Goal: Task Accomplishment & Management: Manage account settings

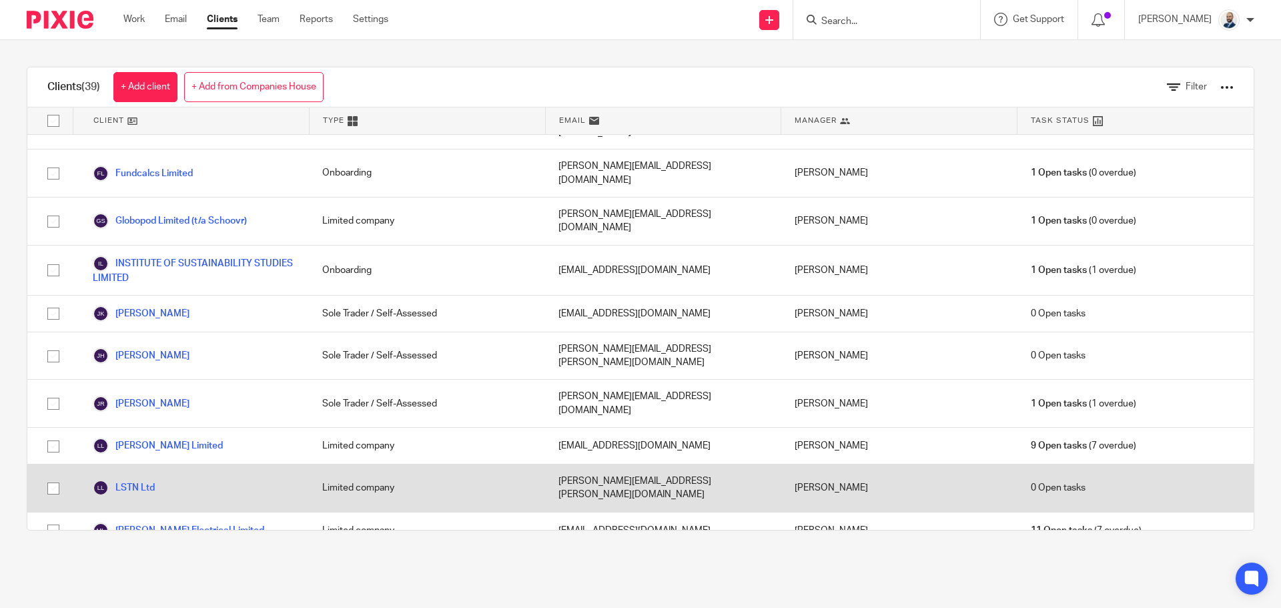
scroll to position [867, 0]
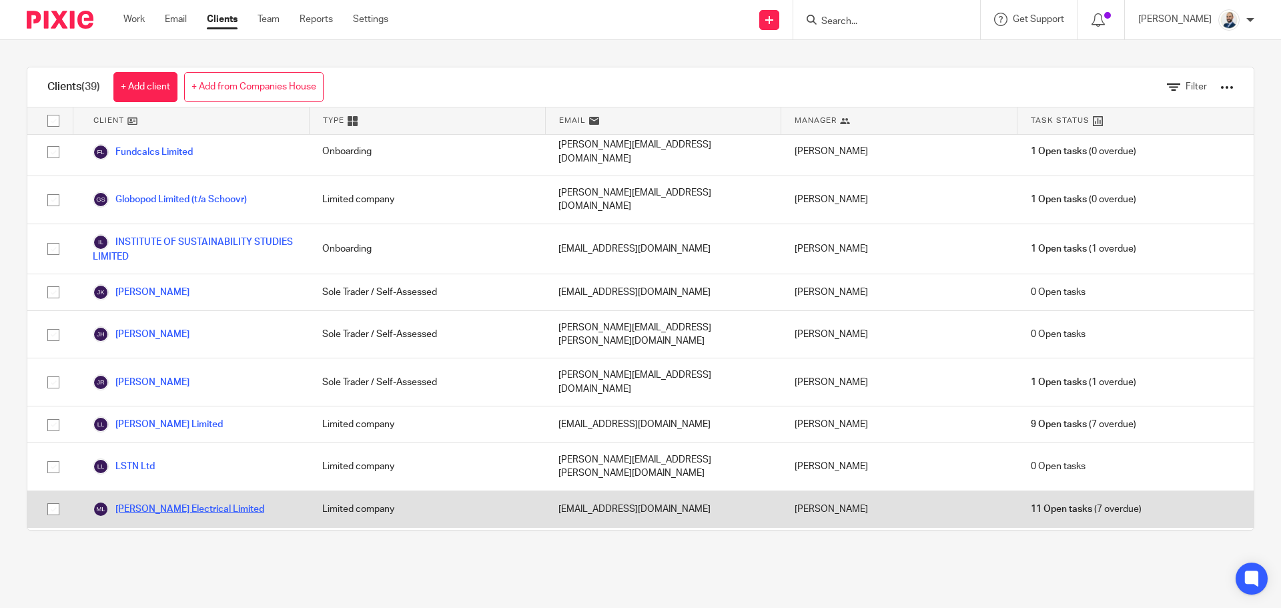
click at [165, 501] on link "[PERSON_NAME] Electrical Limited" at bounding box center [178, 509] width 171 height 16
click at [167, 501] on link "[PERSON_NAME] Electrical Limited" at bounding box center [178, 509] width 171 height 16
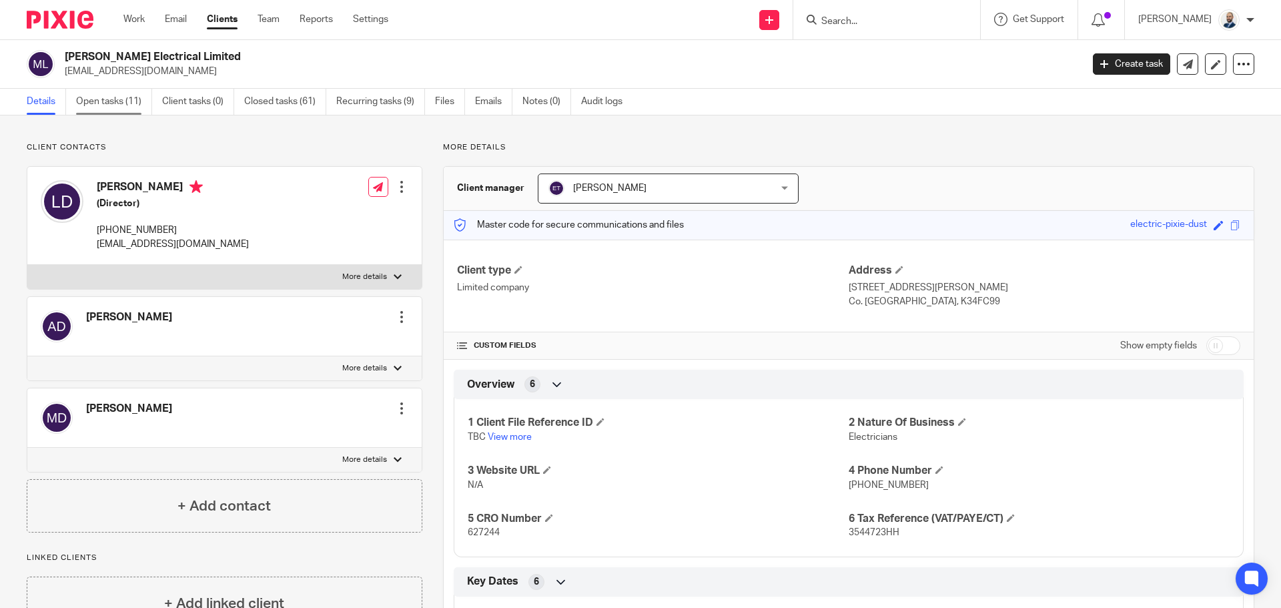
click at [131, 107] on link "Open tasks (11)" at bounding box center [114, 102] width 76 height 26
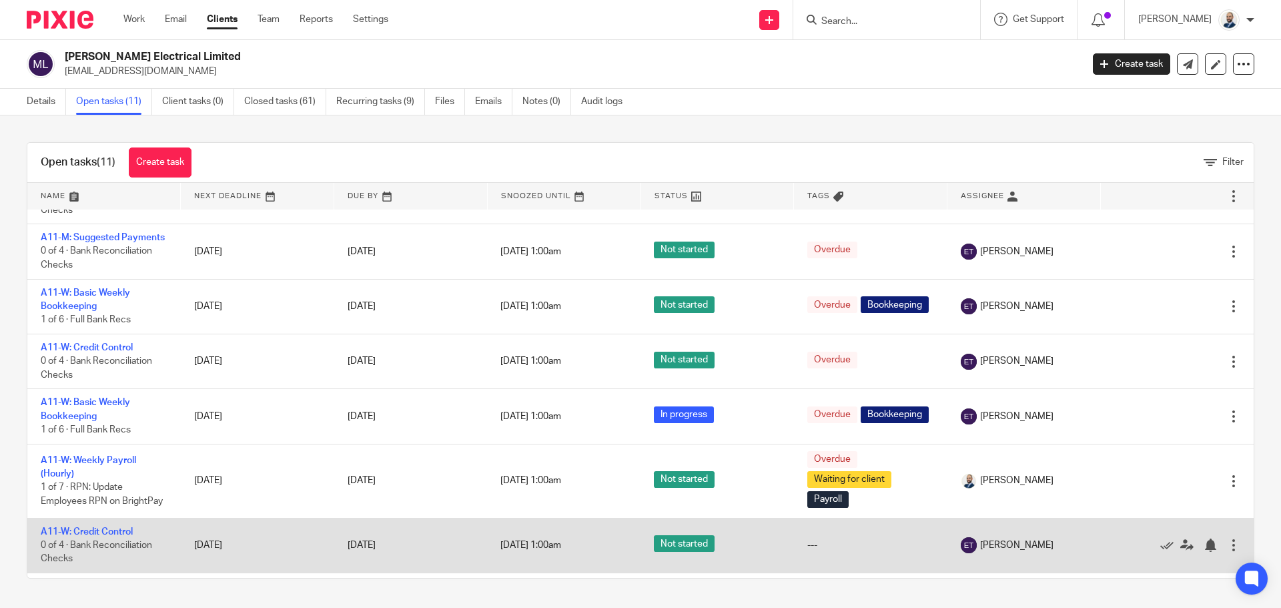
scroll to position [200, 0]
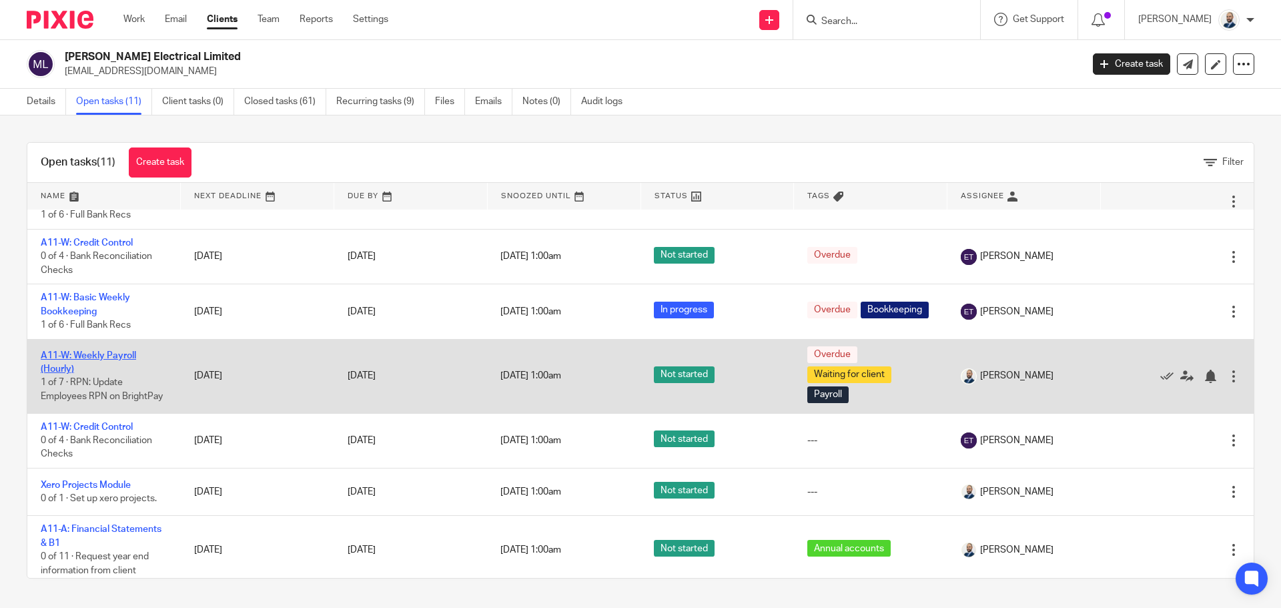
click at [118, 373] on link "A11-W: Weekly Payroll (Hourly)" at bounding box center [88, 362] width 95 height 23
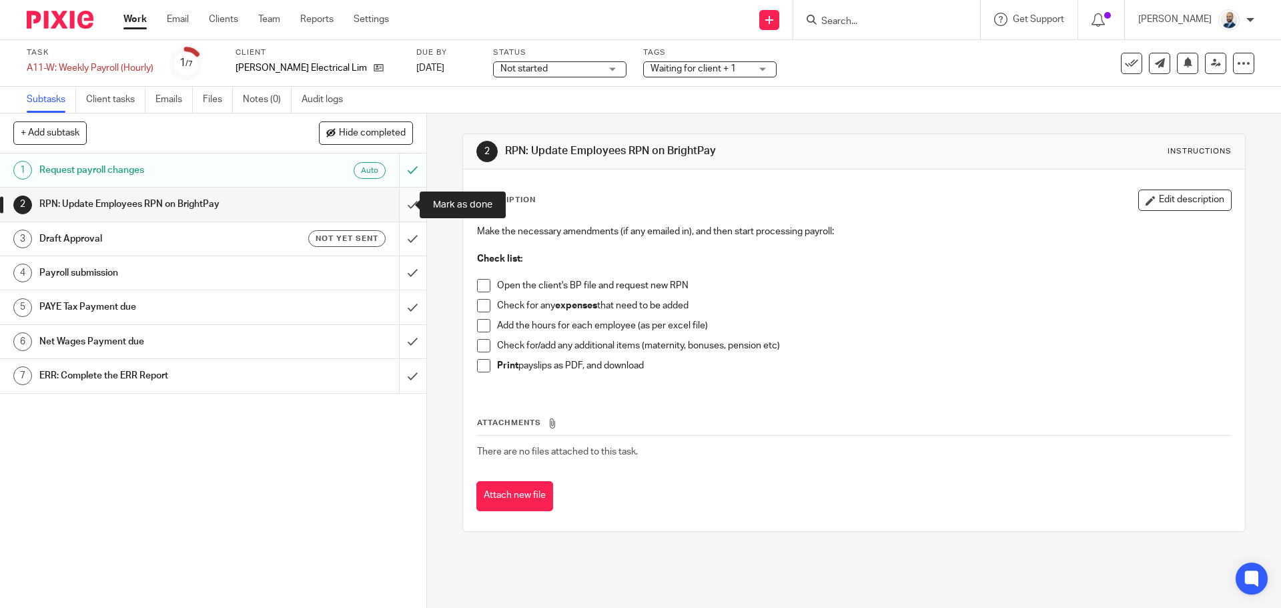
click at [404, 211] on input "submit" at bounding box center [213, 203] width 426 height 33
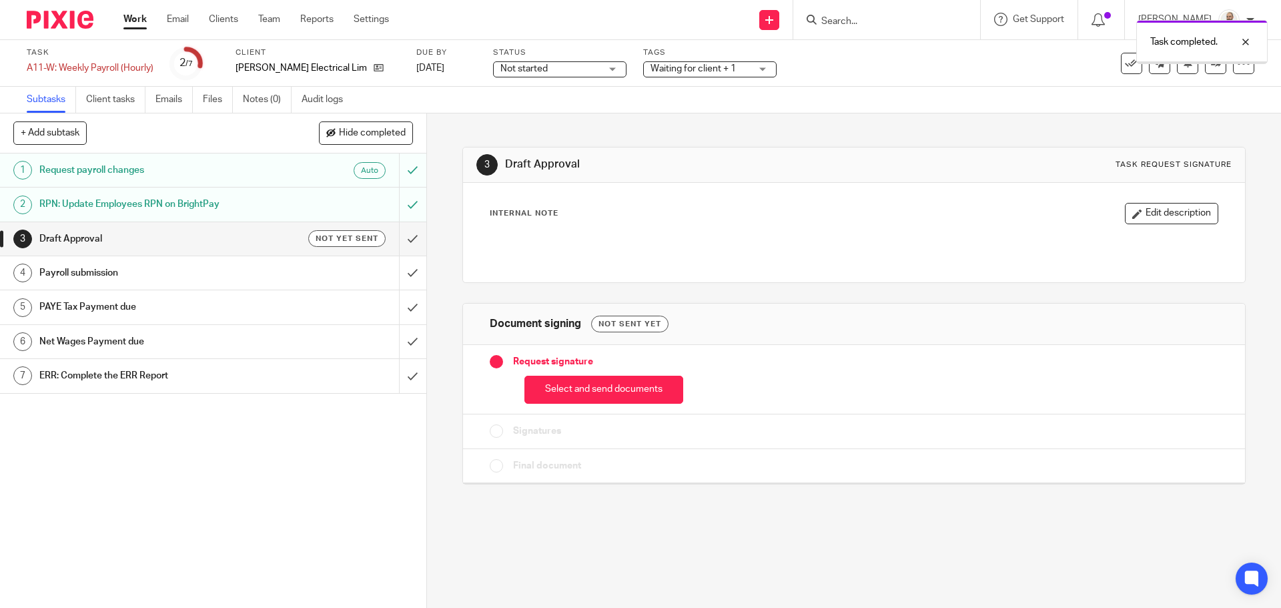
click at [609, 377] on button "Select and send documents" at bounding box center [603, 390] width 159 height 29
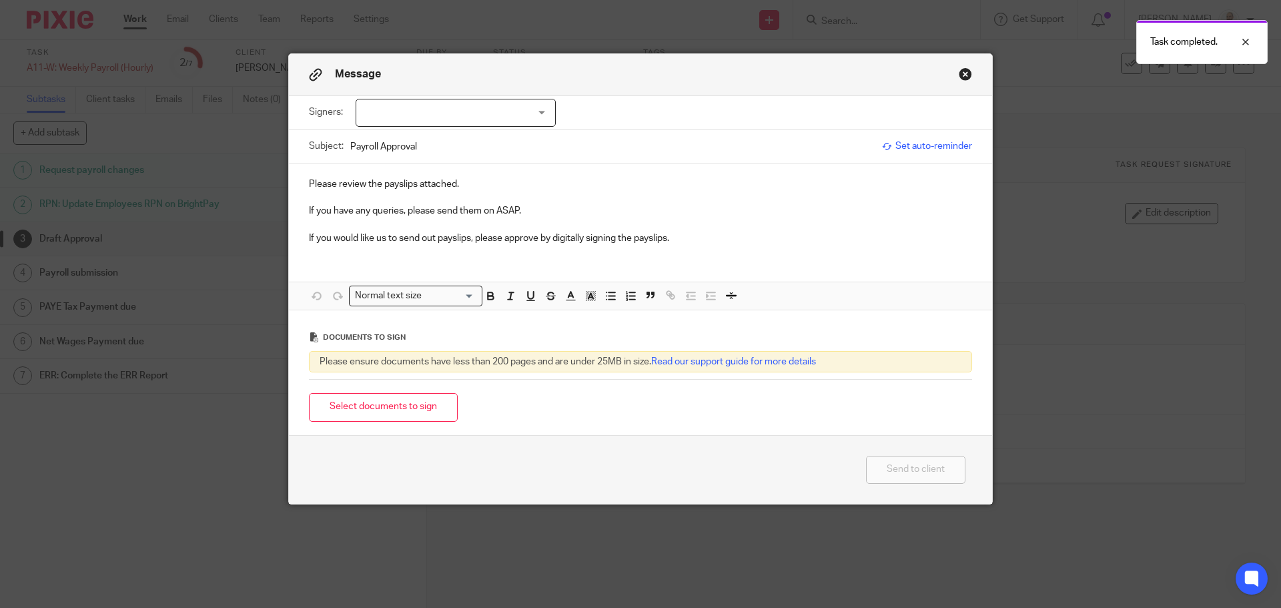
click at [445, 102] on div at bounding box center [456, 113] width 200 height 28
click at [428, 156] on li "[PERSON_NAME]" at bounding box center [451, 166] width 199 height 27
checkbox input "true"
click at [406, 404] on button "Select documents to sign" at bounding box center [383, 407] width 149 height 29
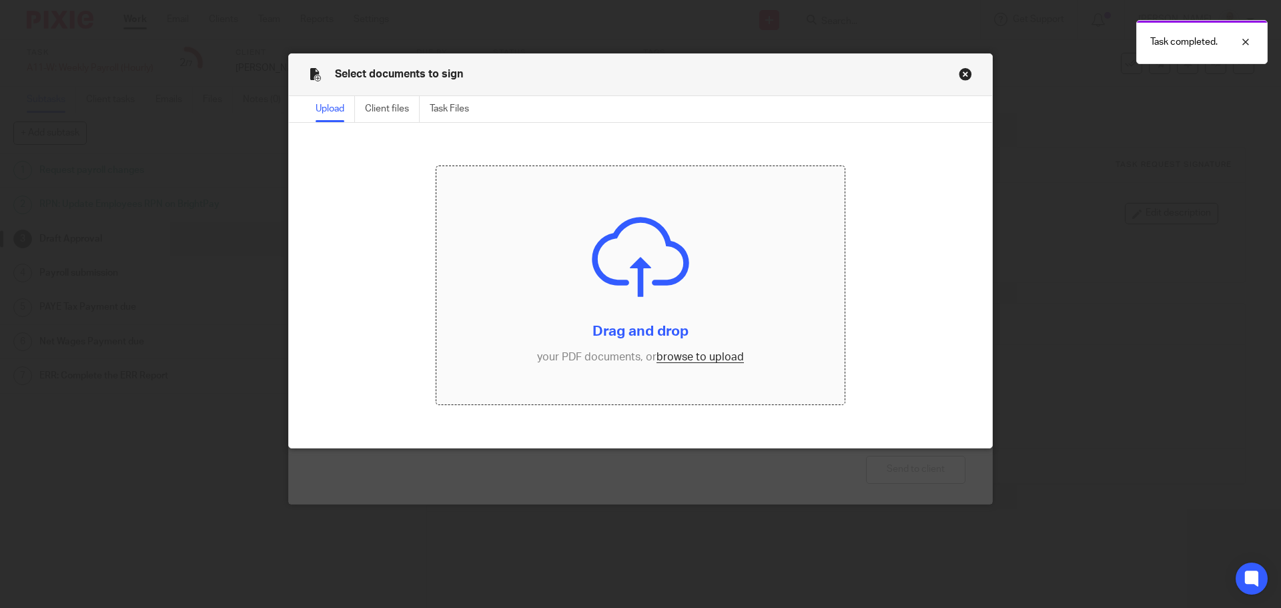
click at [695, 367] on input "file" at bounding box center [640, 285] width 409 height 239
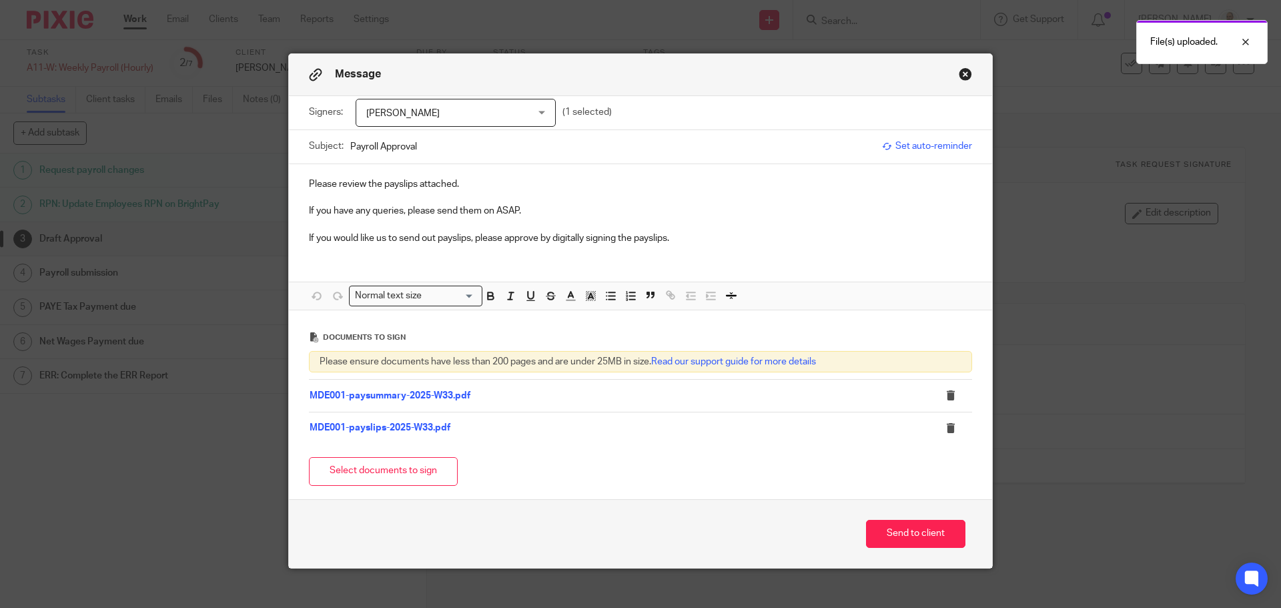
click at [899, 549] on div "Send to client" at bounding box center [640, 533] width 703 height 69
click at [901, 530] on button "Send to client" at bounding box center [915, 534] width 99 height 29
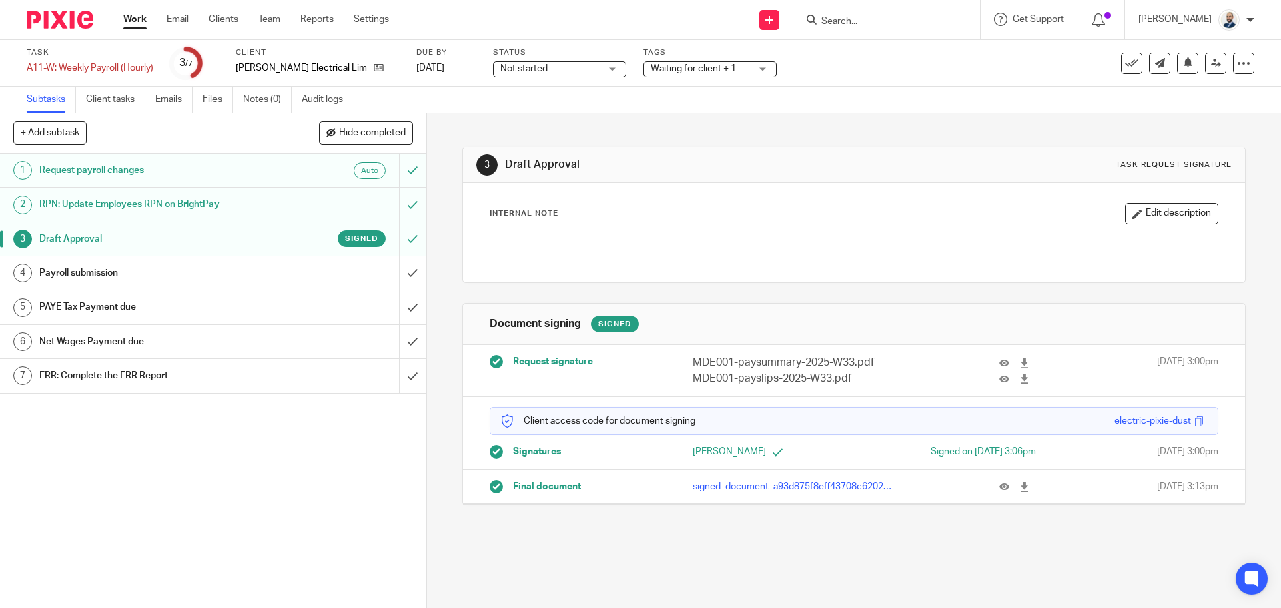
click at [354, 279] on div "Payroll submission" at bounding box center [212, 273] width 346 height 20
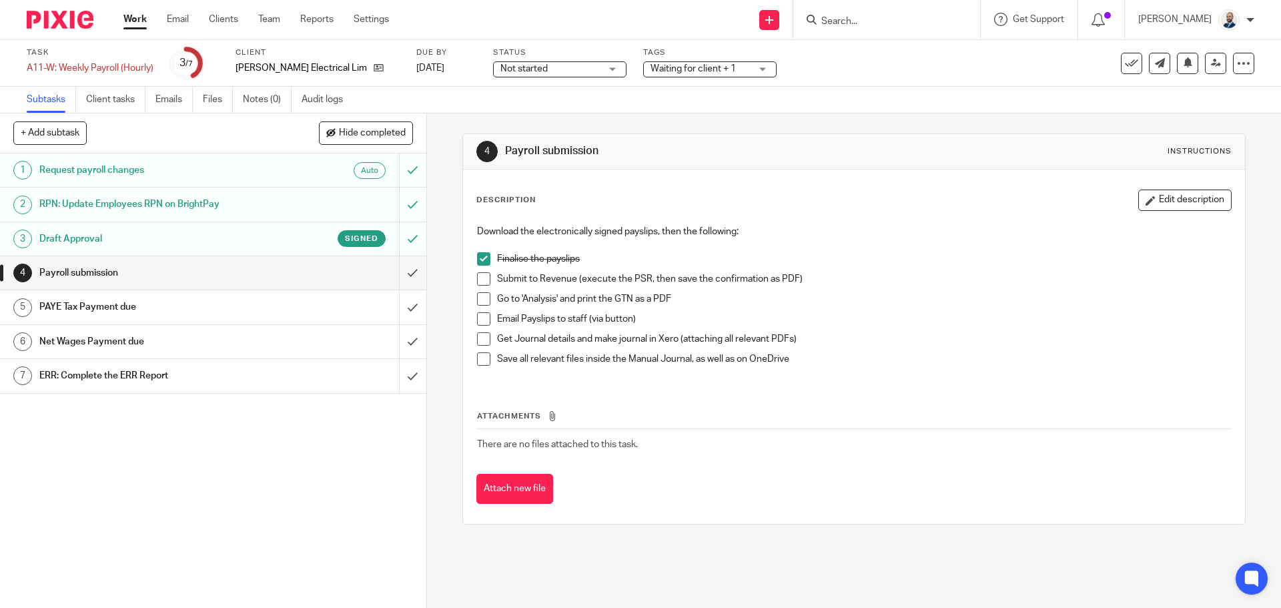
click at [490, 283] on li "Submit to Revenue (execute the PSR, then save the confirmation as PDF)" at bounding box center [853, 282] width 753 height 20
click at [480, 281] on span at bounding box center [483, 278] width 13 height 13
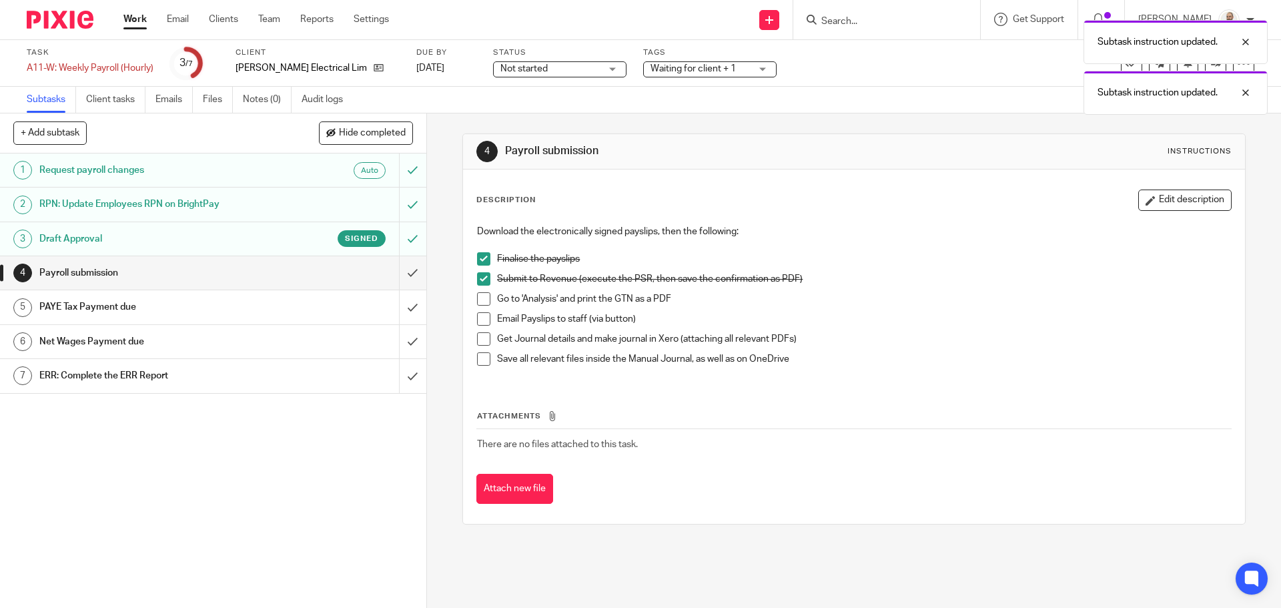
click at [483, 296] on span at bounding box center [483, 298] width 13 height 13
click at [477, 313] on span at bounding box center [483, 318] width 13 height 13
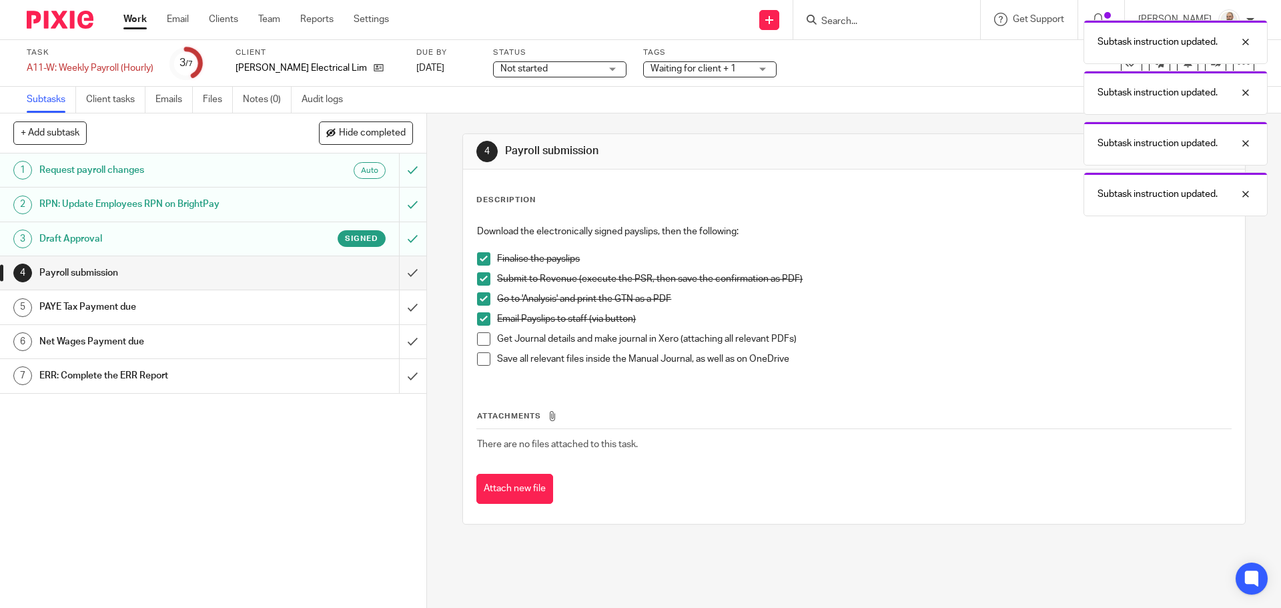
click at [480, 342] on span at bounding box center [483, 338] width 13 height 13
click at [477, 361] on span at bounding box center [483, 358] width 13 height 13
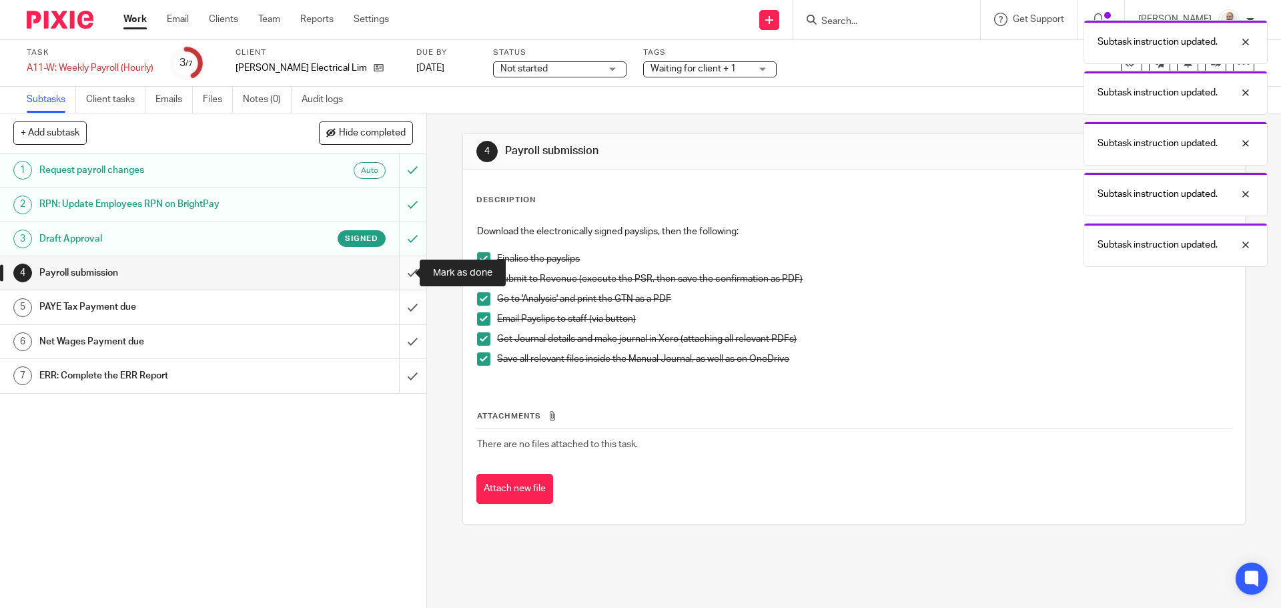
click at [399, 279] on input "submit" at bounding box center [213, 272] width 426 height 33
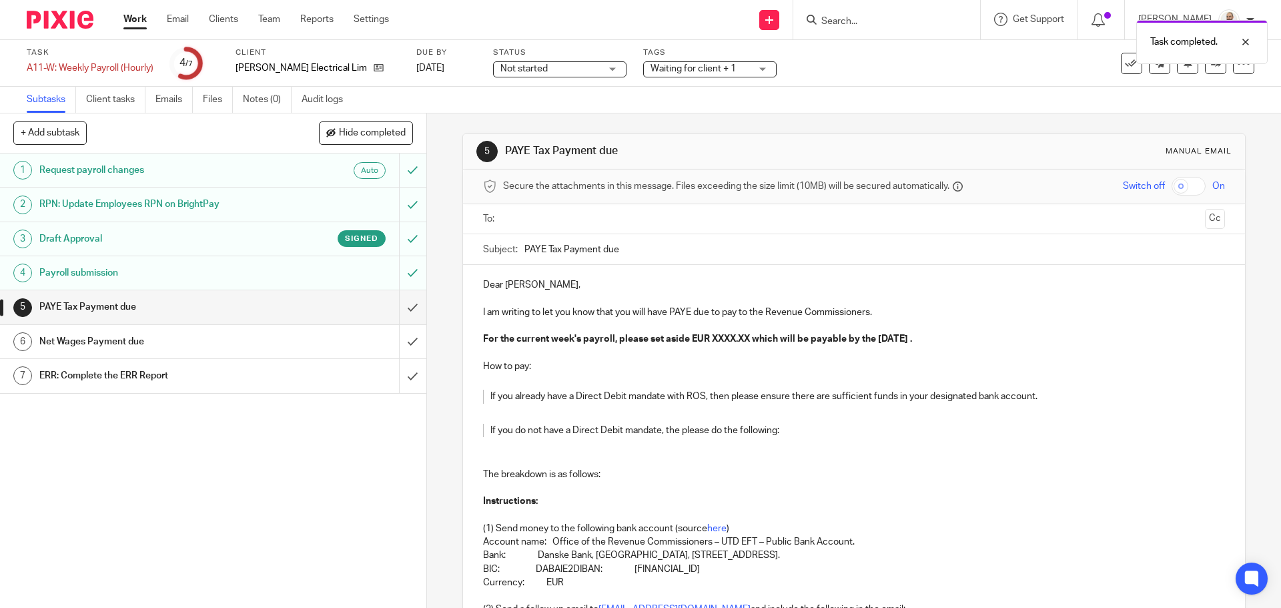
click at [545, 212] on input "text" at bounding box center [853, 218] width 691 height 15
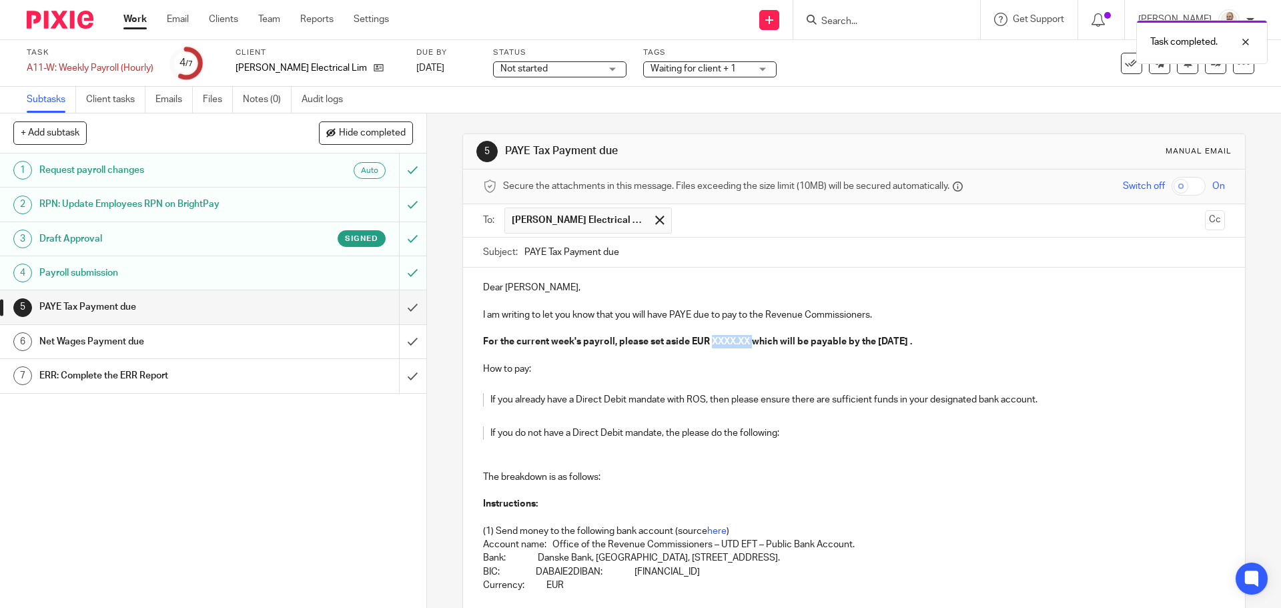
drag, startPoint x: 708, startPoint y: 340, endPoint x: 752, endPoint y: 344, distance: 44.2
click at [752, 343] on strong "For the current week's payroll, please set aside EUR XXXX.XX which will be paya…" at bounding box center [697, 341] width 429 height 9
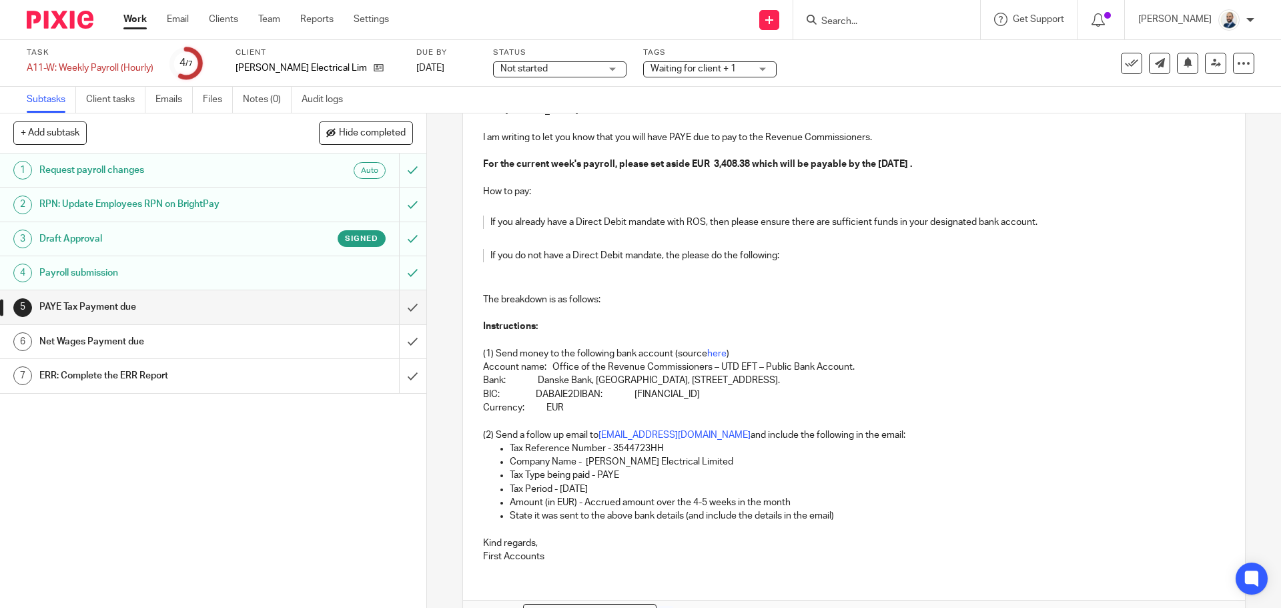
scroll to position [262, 0]
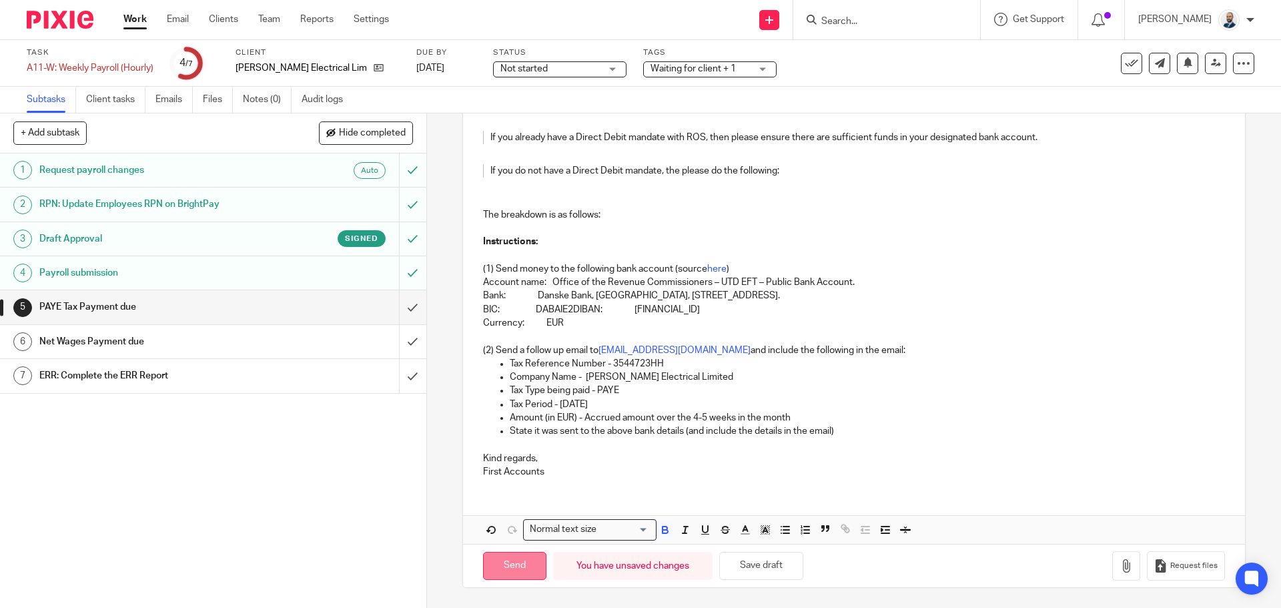
click at [519, 563] on input "Send" at bounding box center [514, 566] width 63 height 29
type input "Sent"
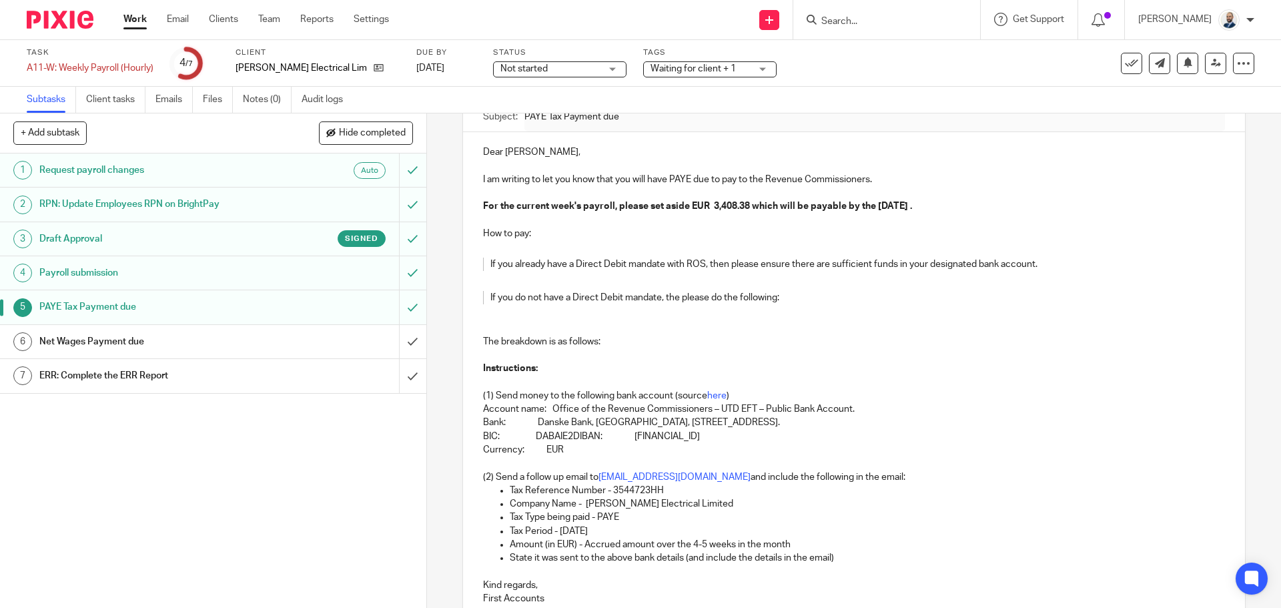
scroll to position [0, 0]
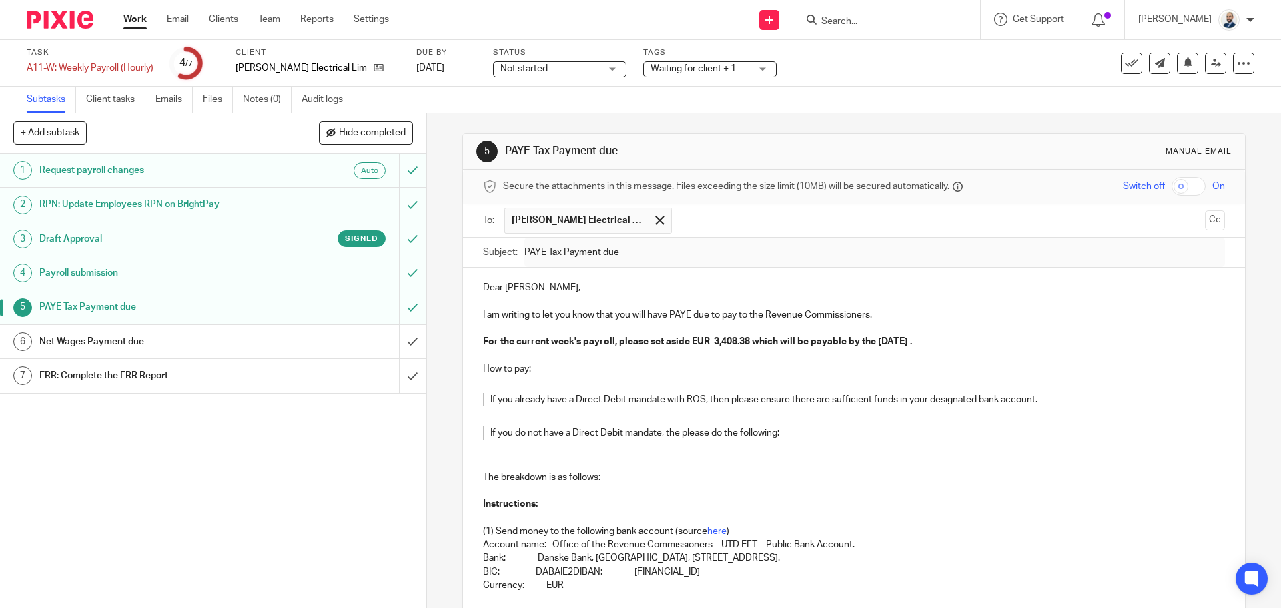
click at [344, 350] on div "Net Wages Payment due" at bounding box center [212, 342] width 346 height 20
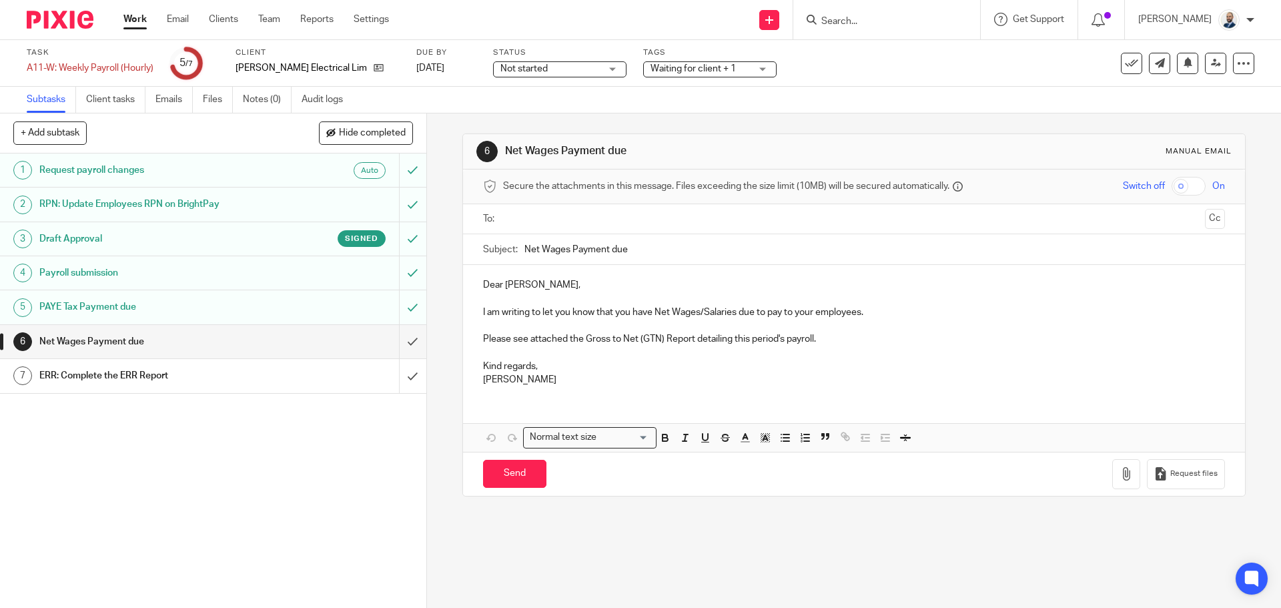
click at [601, 220] on input "text" at bounding box center [853, 218] width 691 height 15
click at [1116, 487] on button "button" at bounding box center [1126, 477] width 28 height 30
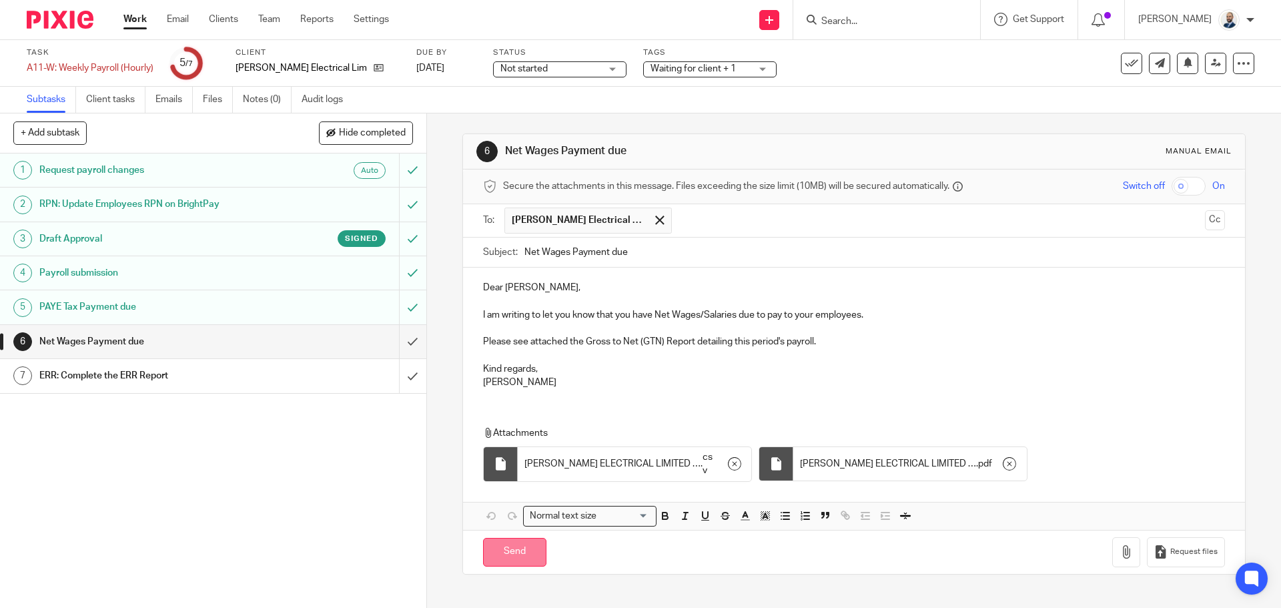
click at [517, 560] on input "Send" at bounding box center [514, 552] width 63 height 29
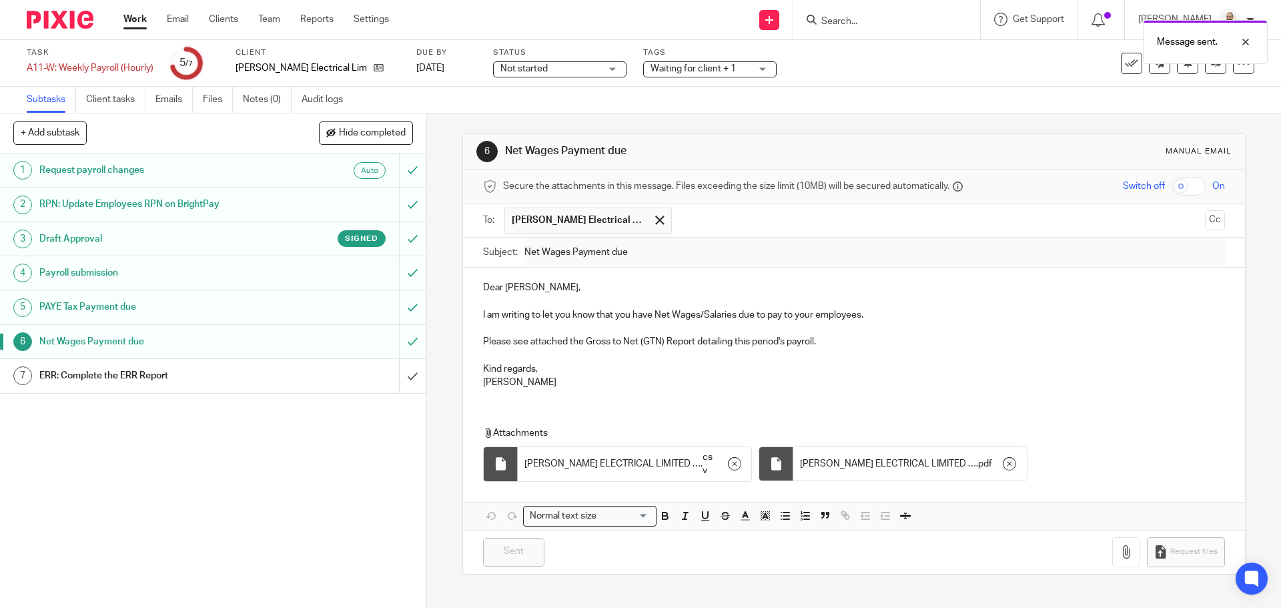
type input "Sent"
click at [398, 379] on input "submit" at bounding box center [213, 375] width 426 height 33
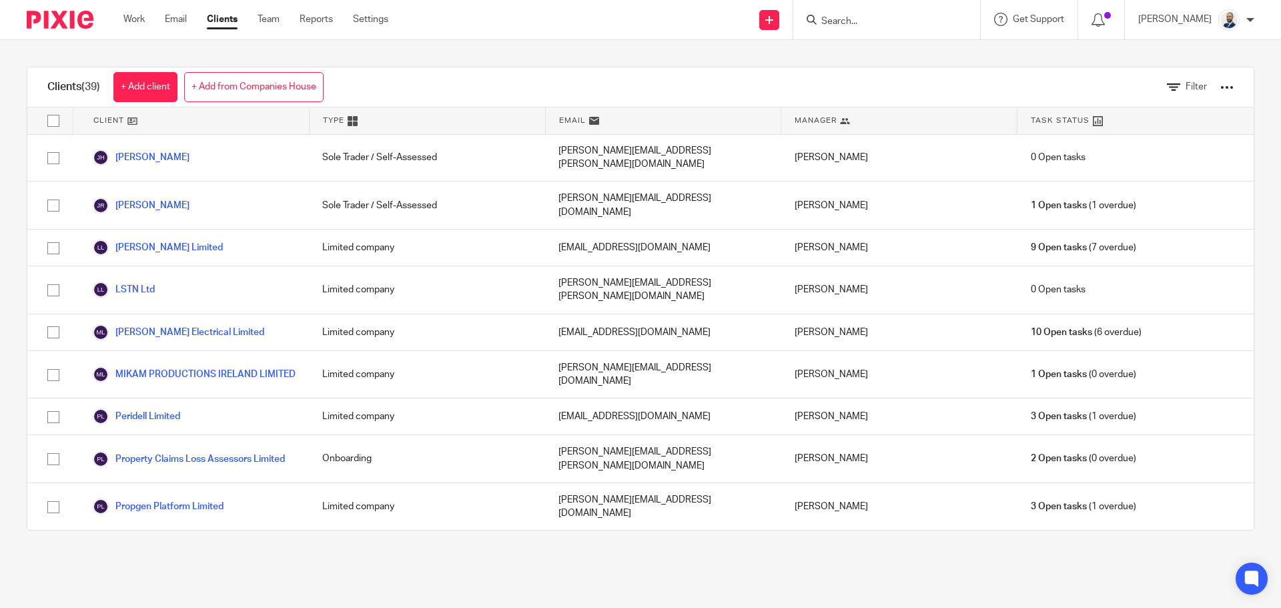
scroll to position [1067, 0]
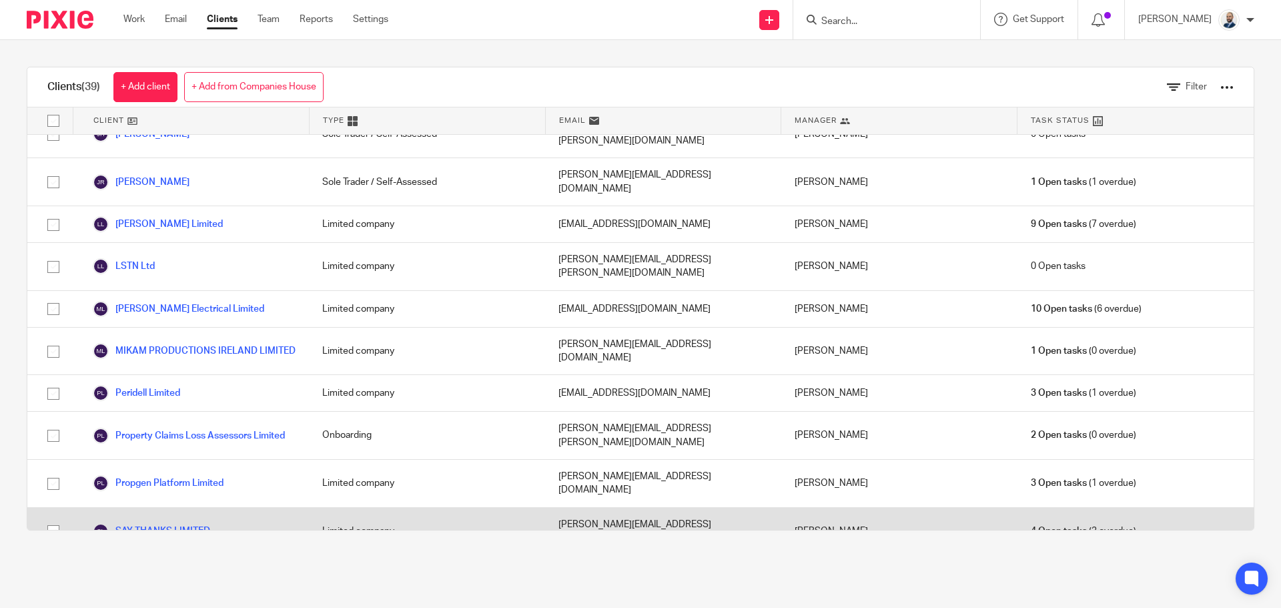
click at [180, 523] on link "SAY THANKS LIMITED" at bounding box center [151, 531] width 117 height 16
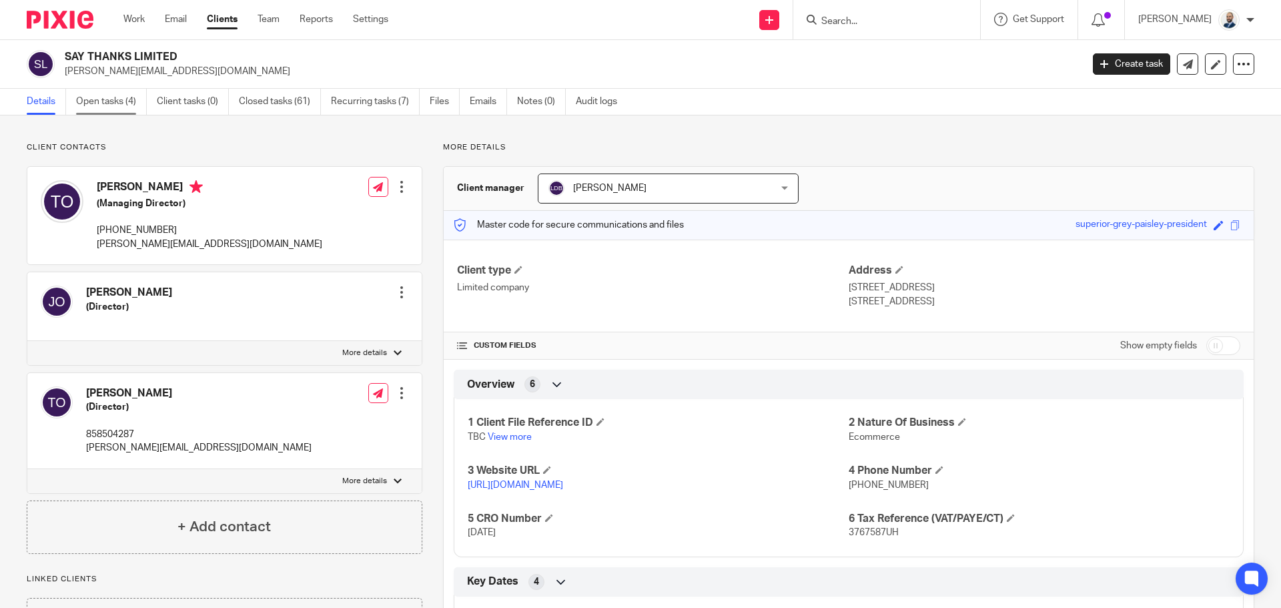
click at [127, 100] on link "Open tasks (4)" at bounding box center [111, 102] width 71 height 26
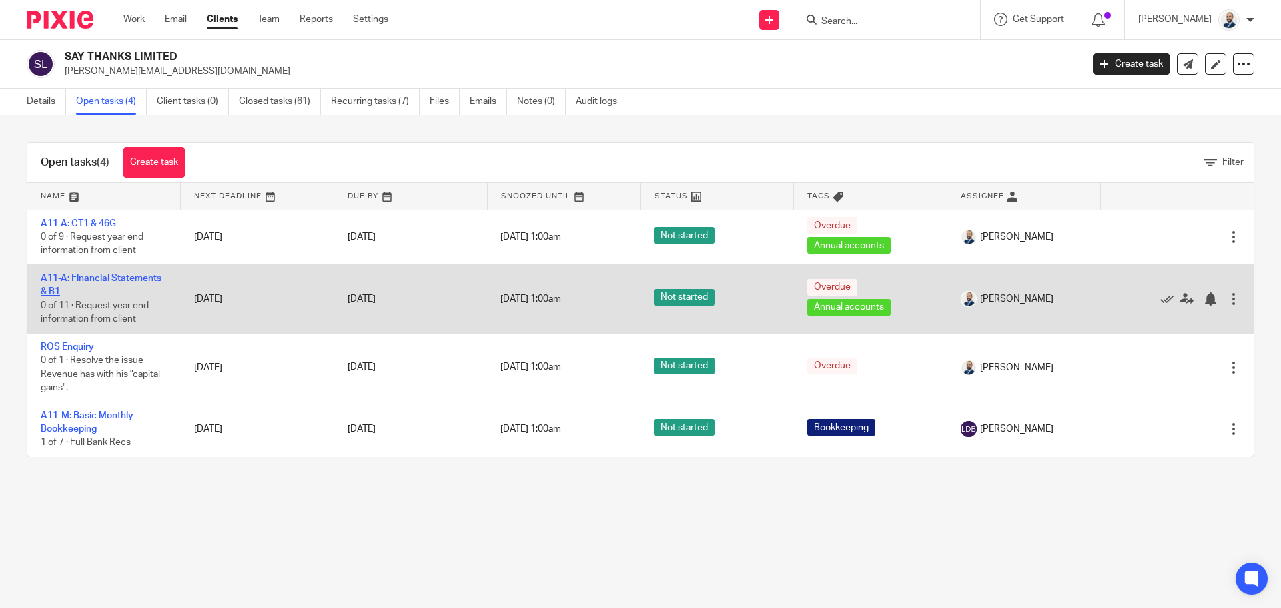
drag, startPoint x: 101, startPoint y: 270, endPoint x: 95, endPoint y: 277, distance: 9.1
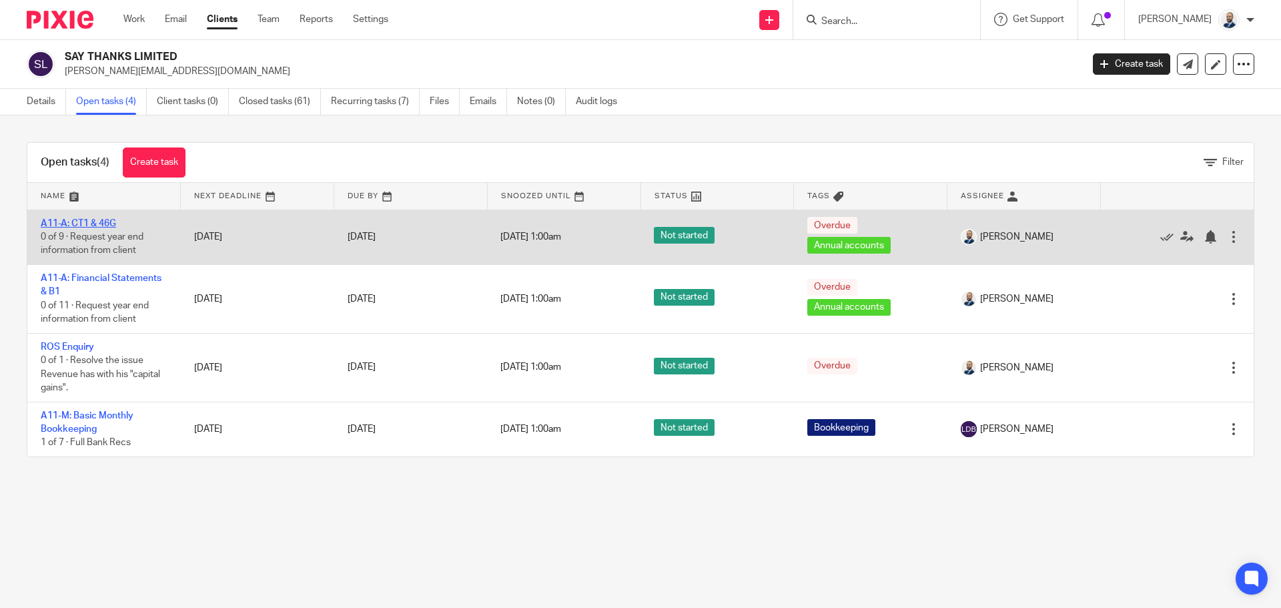
click at [106, 219] on link "A11-A: CT1 & 46G" at bounding box center [78, 223] width 75 height 9
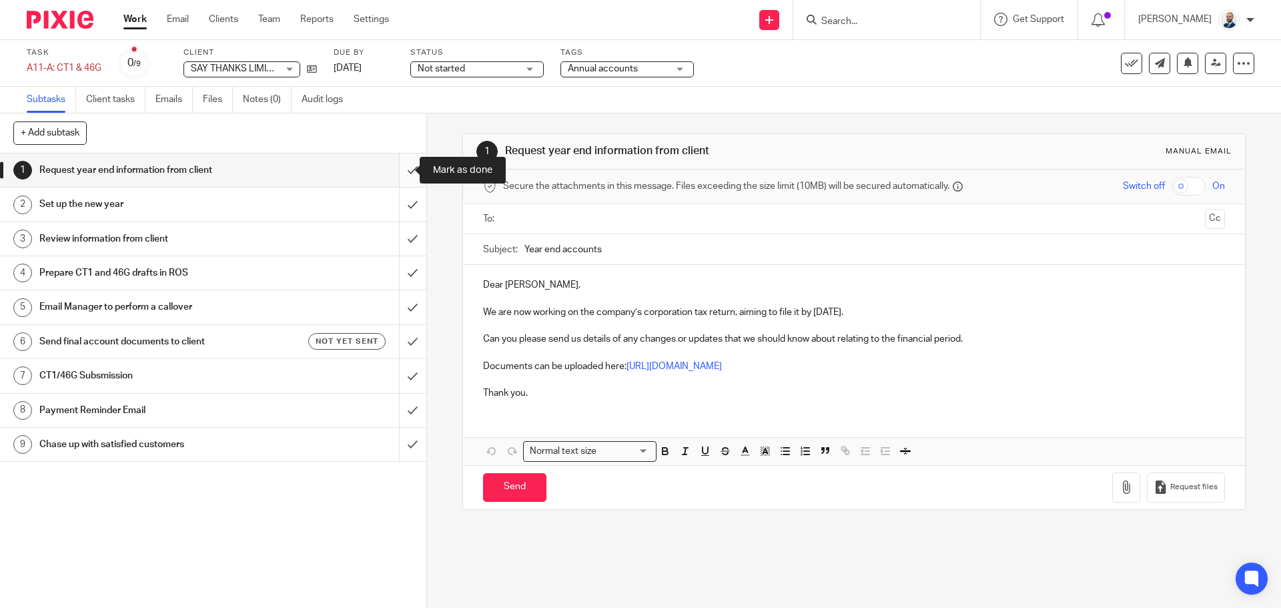
click at [388, 173] on input "submit" at bounding box center [213, 169] width 426 height 33
drag, startPoint x: 394, startPoint y: 202, endPoint x: 394, endPoint y: 245, distance: 42.7
click at [394, 204] on input "submit" at bounding box center [213, 203] width 426 height 33
click at [394, 245] on input "submit" at bounding box center [213, 238] width 426 height 33
click at [394, 266] on input "submit" at bounding box center [213, 272] width 426 height 33
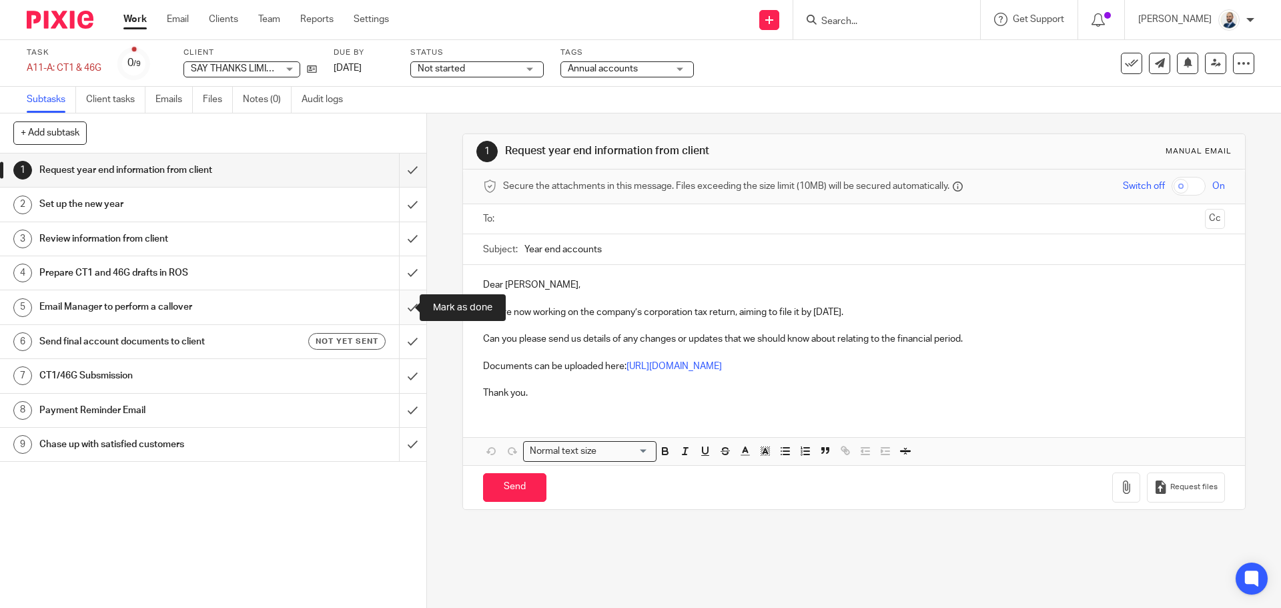
click at [391, 304] on input "submit" at bounding box center [213, 306] width 426 height 33
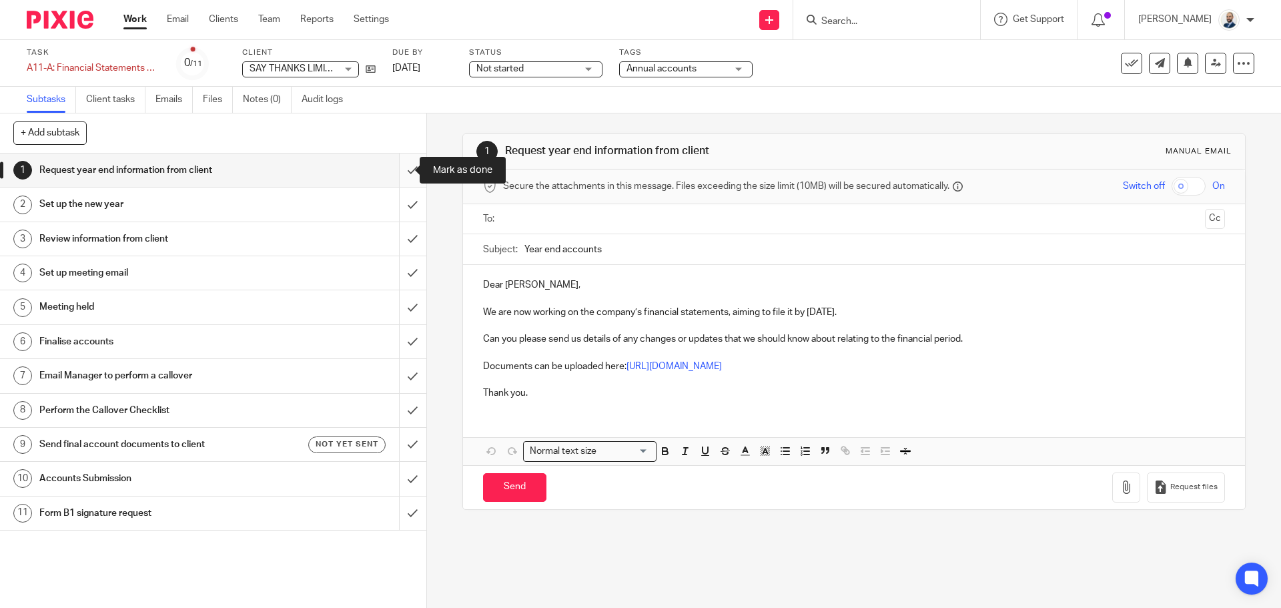
click at [392, 173] on input "submit" at bounding box center [213, 169] width 426 height 33
click at [398, 207] on input "submit" at bounding box center [213, 203] width 426 height 33
click at [400, 231] on input "submit" at bounding box center [213, 238] width 426 height 33
click at [401, 274] on input "submit" at bounding box center [213, 272] width 426 height 33
click at [403, 314] on input "submit" at bounding box center [213, 306] width 426 height 33
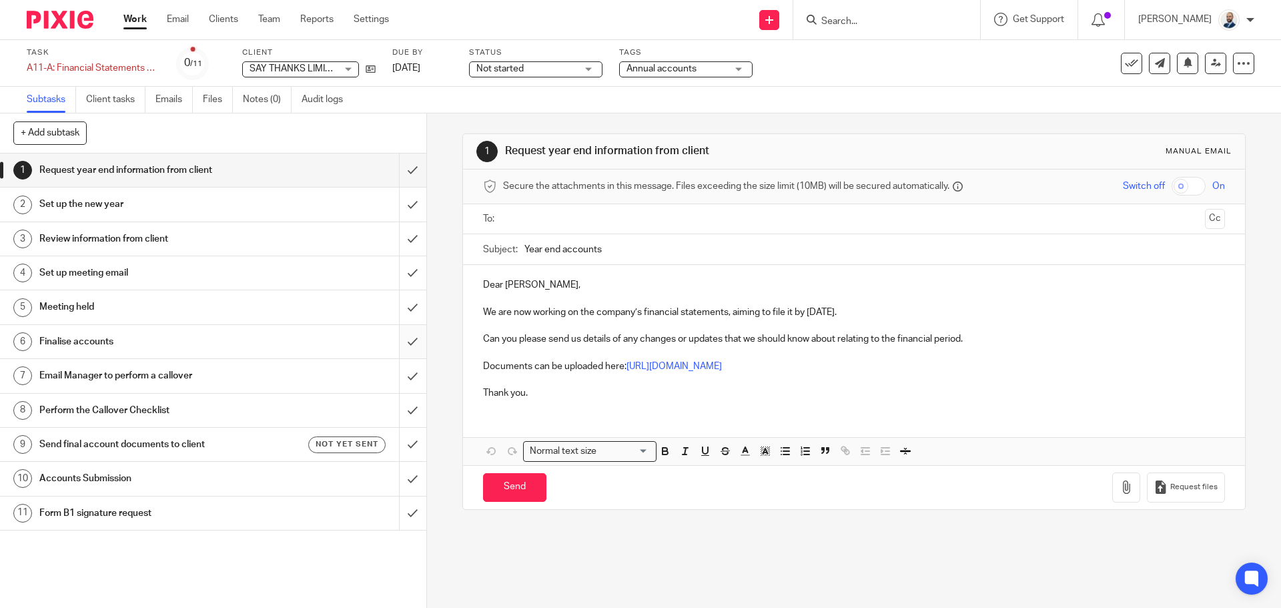
click at [400, 340] on input "submit" at bounding box center [213, 341] width 426 height 33
click at [400, 363] on input "submit" at bounding box center [213, 375] width 426 height 33
click at [399, 406] on input "submit" at bounding box center [213, 410] width 426 height 33
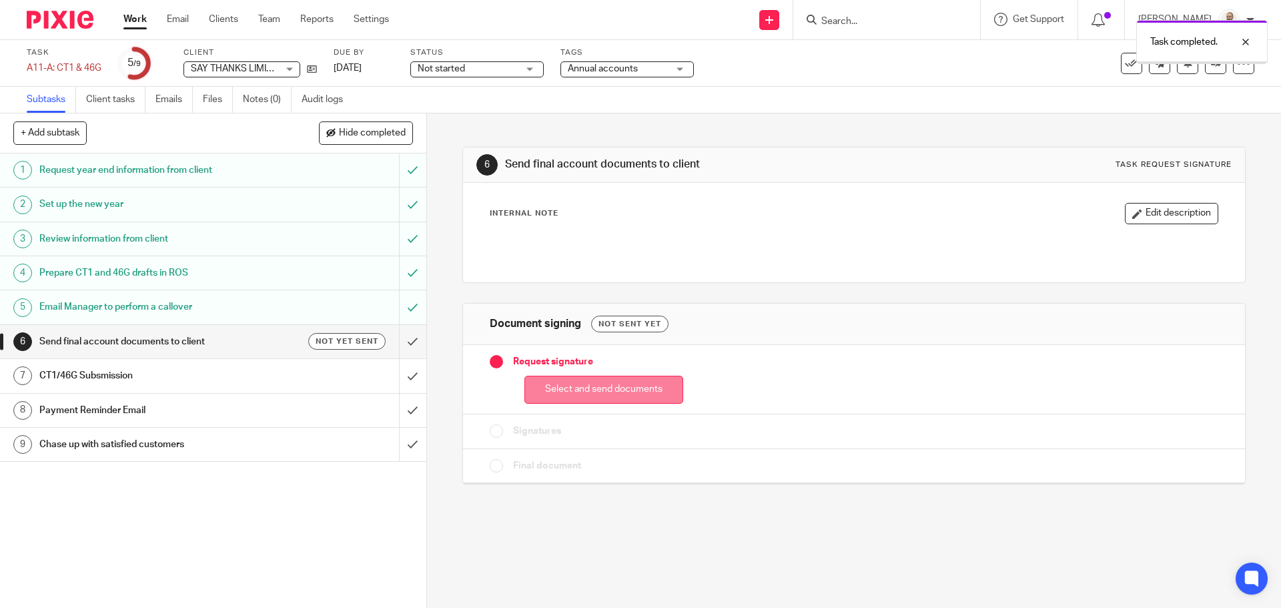
click at [566, 398] on button "Select and send documents" at bounding box center [603, 390] width 159 height 29
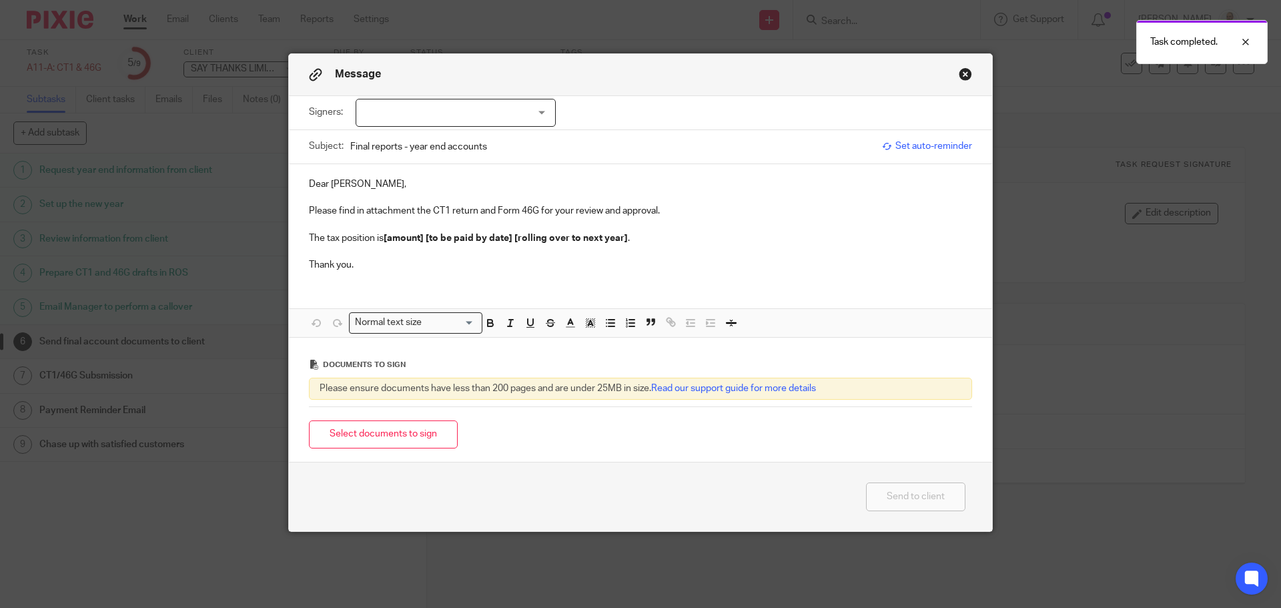
click at [519, 117] on div at bounding box center [456, 113] width 200 height 28
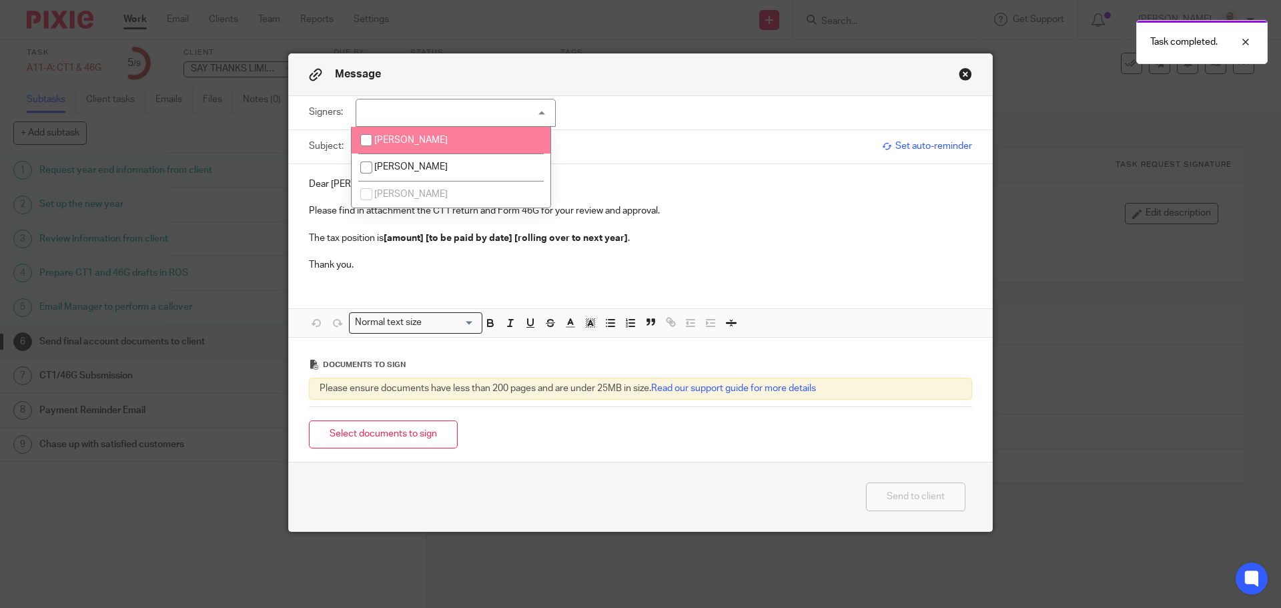
click at [444, 144] on li "[PERSON_NAME]" at bounding box center [451, 140] width 199 height 27
checkbox input "true"
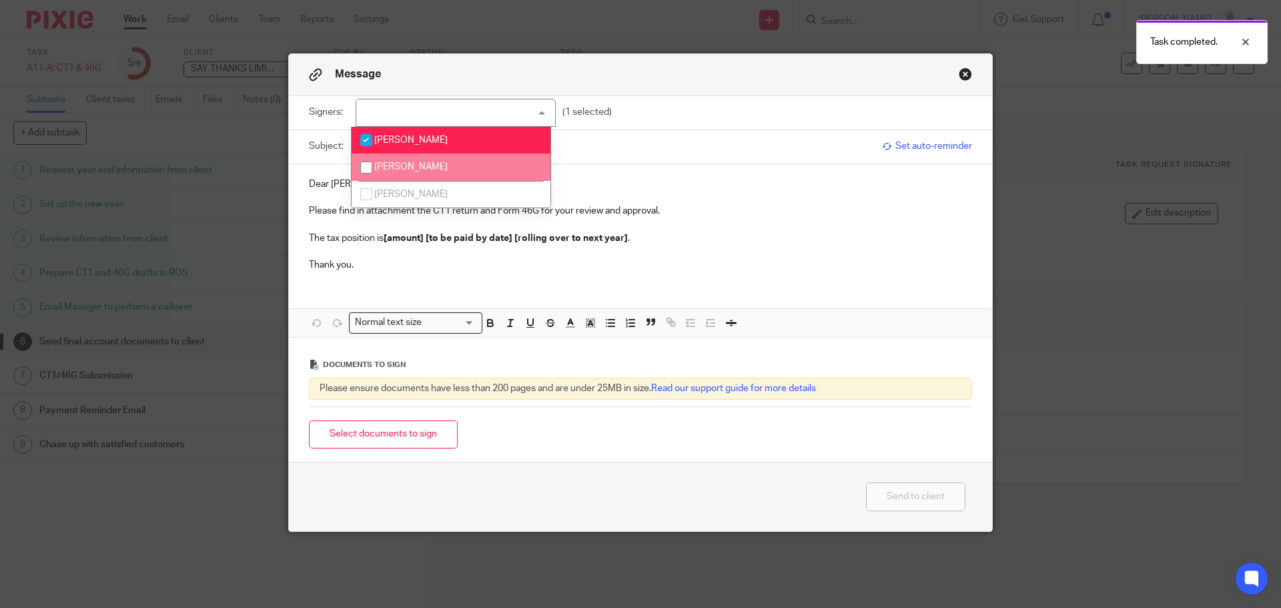
drag, startPoint x: 682, startPoint y: 298, endPoint x: 646, endPoint y: 283, distance: 38.9
click at [680, 297] on div "Dear [PERSON_NAME], Please find in attachment the CT1 return and Form 46G for y…" at bounding box center [640, 250] width 703 height 173
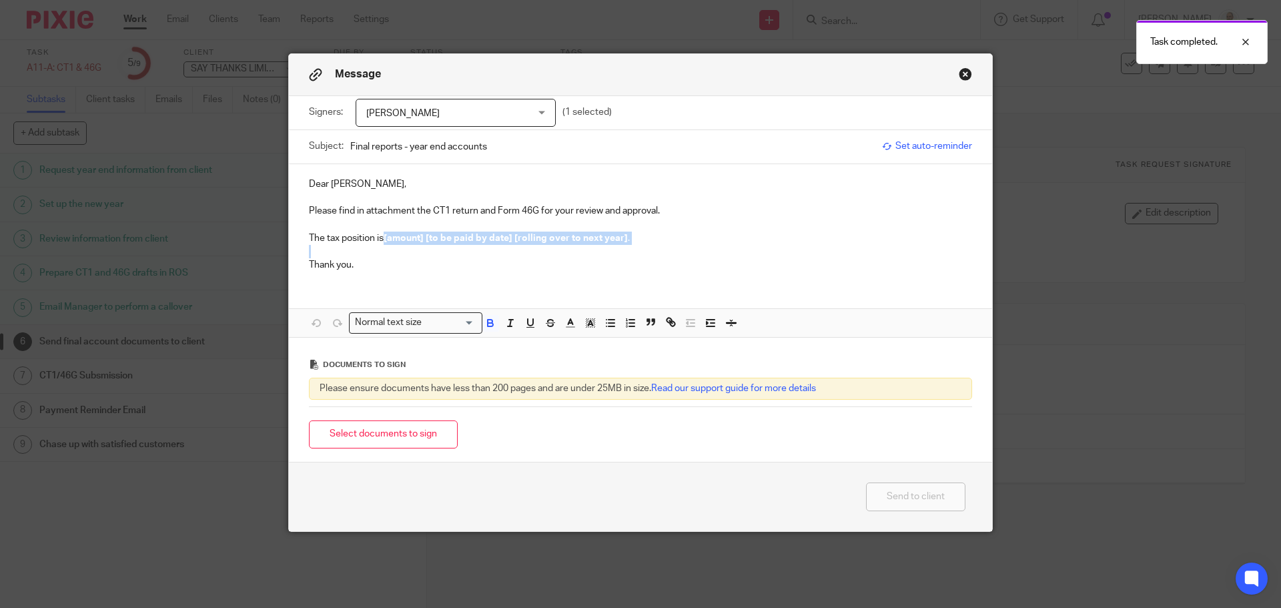
drag, startPoint x: 380, startPoint y: 238, endPoint x: 793, endPoint y: 256, distance: 414.0
click at [793, 256] on div "Dear Thomas, Please find in attachment the CT1 return and Form 46G for your rev…" at bounding box center [640, 223] width 703 height 118
click at [387, 239] on strong "[amount] [to be paid by date] [rolling over to next year]" at bounding box center [506, 237] width 244 height 9
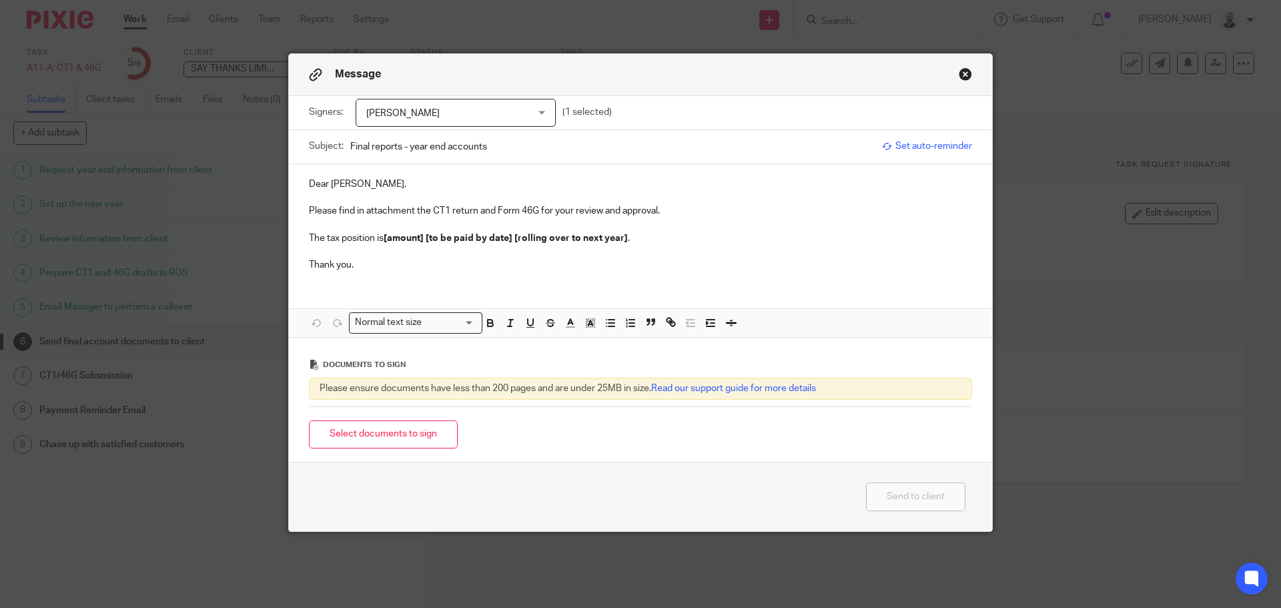
drag, startPoint x: 384, startPoint y: 235, endPoint x: 877, endPoint y: 213, distance: 494.1
click at [877, 213] on div "Dear Thomas, Please find in attachment the CT1 return and Form 46G for your rev…" at bounding box center [640, 223] width 703 height 118
drag, startPoint x: 688, startPoint y: 243, endPoint x: 346, endPoint y: 225, distance: 342.6
click at [361, 233] on p "The tax position is [amount] [to be paid by date] [rolling over to next year] ." at bounding box center [640, 237] width 663 height 13
click at [611, 246] on p at bounding box center [640, 251] width 663 height 13
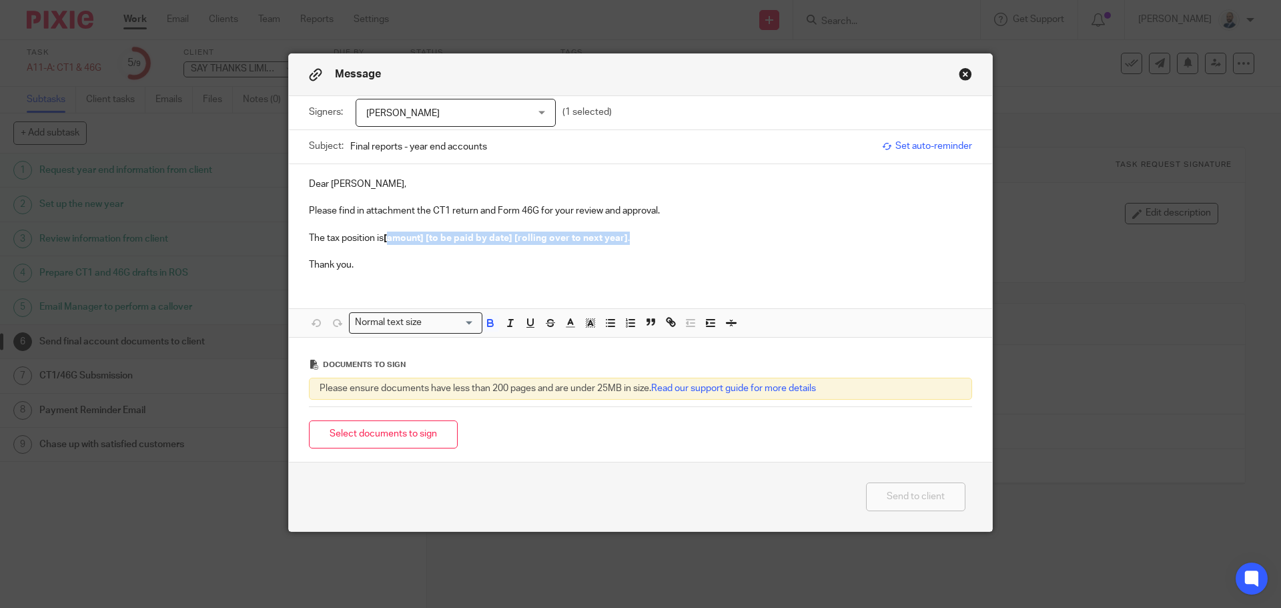
drag, startPoint x: 623, startPoint y: 234, endPoint x: 386, endPoint y: 239, distance: 237.5
click at [386, 239] on p "The tax position is [amount] [to be paid by date] [rolling over to next year] ." at bounding box center [640, 237] width 663 height 13
click at [398, 438] on button "Select documents to sign" at bounding box center [383, 434] width 149 height 29
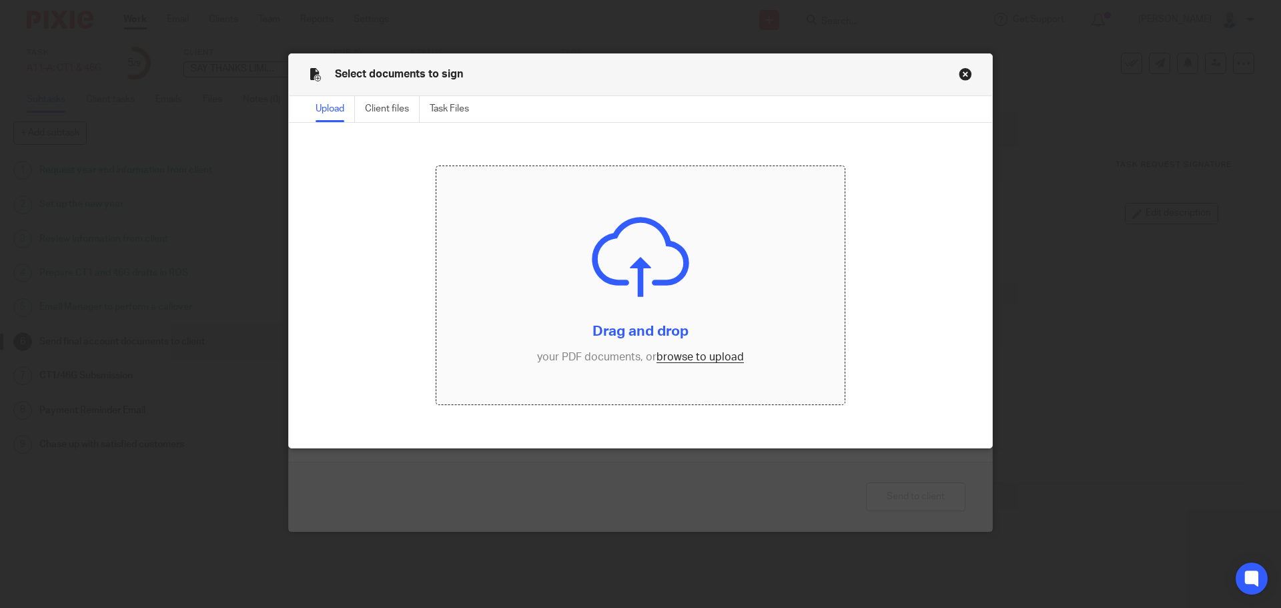
click at [673, 362] on input "file" at bounding box center [640, 285] width 409 height 239
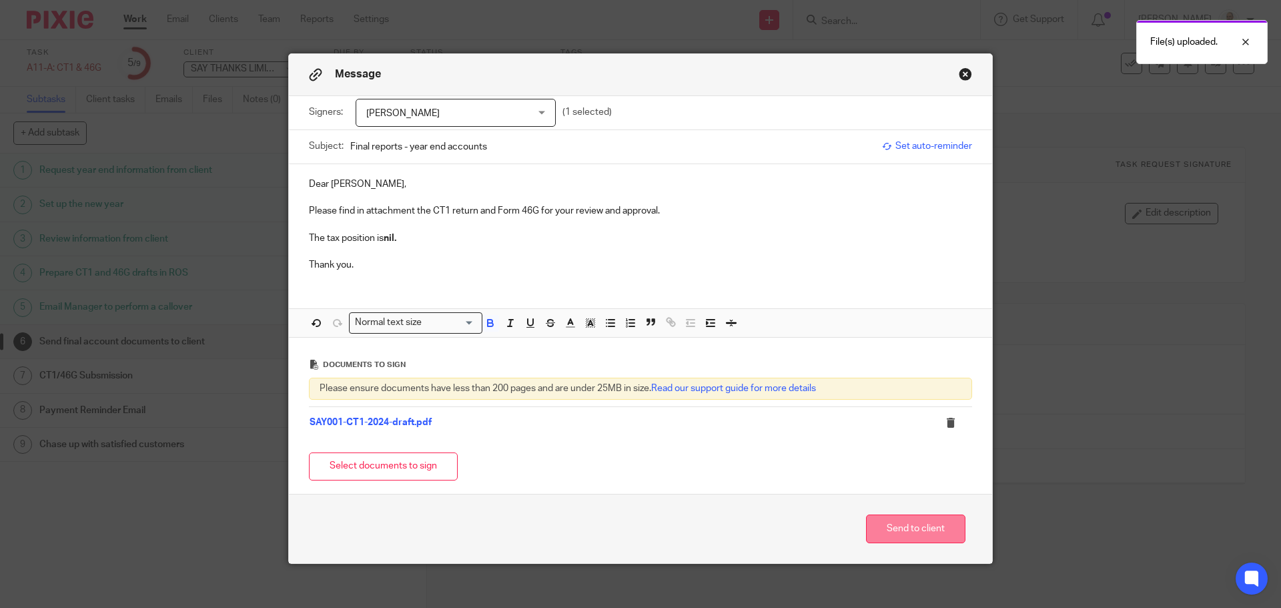
click at [941, 536] on button "Send to client" at bounding box center [915, 528] width 99 height 29
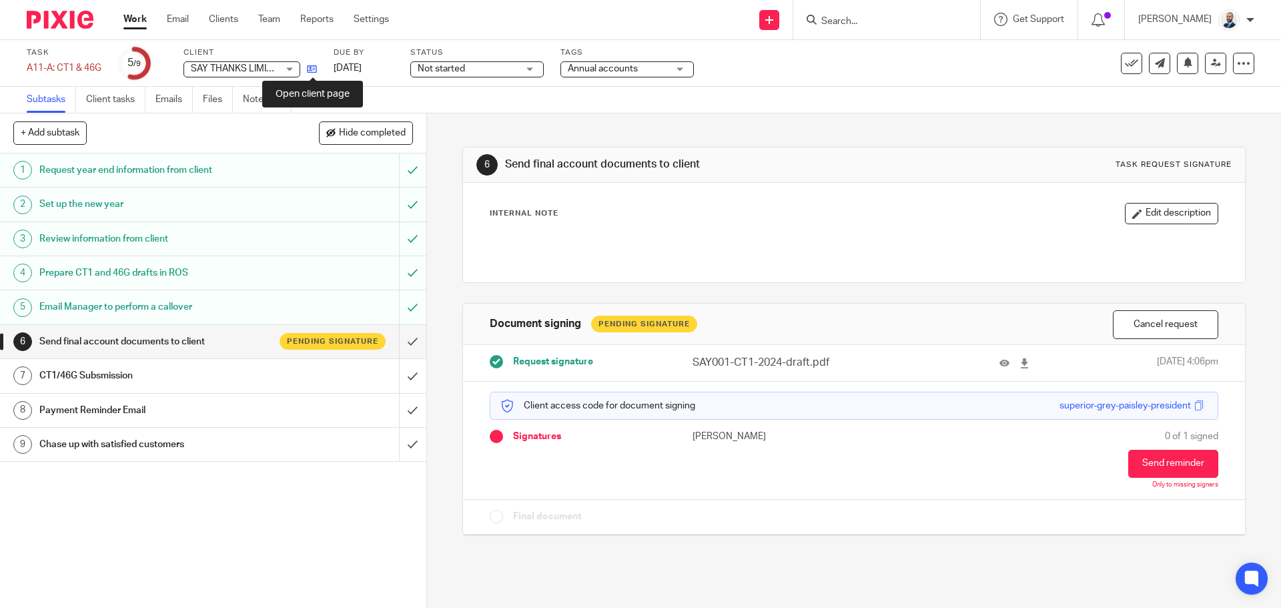
click at [317, 69] on icon at bounding box center [312, 69] width 10 height 10
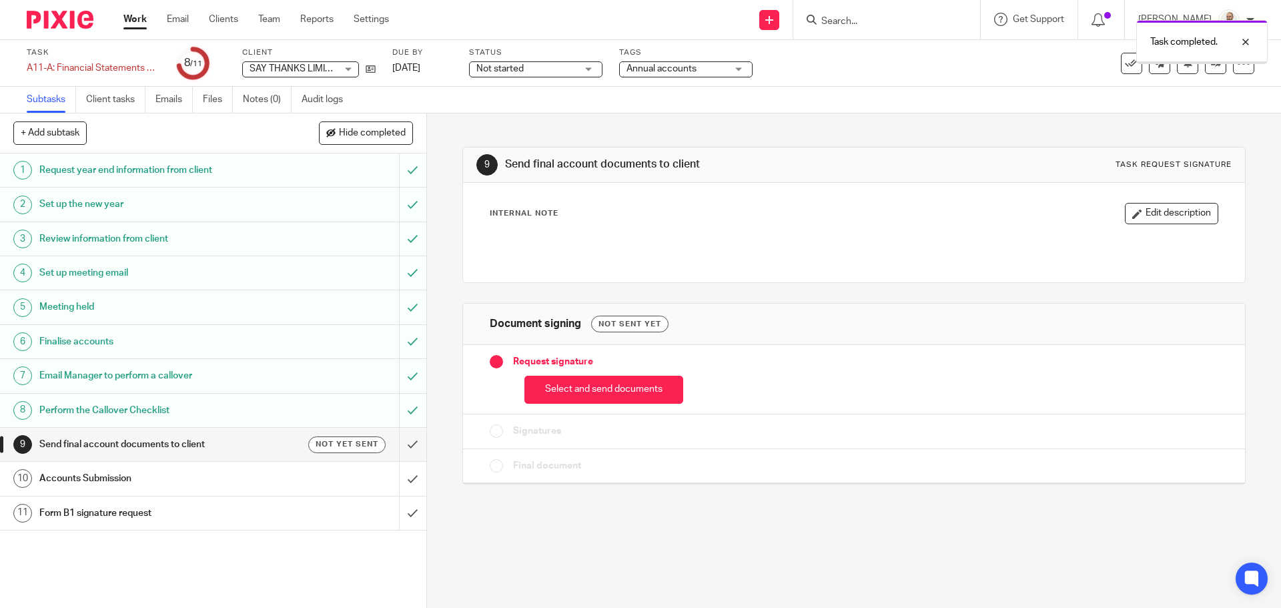
click at [583, 400] on button "Select and send documents" at bounding box center [603, 390] width 159 height 29
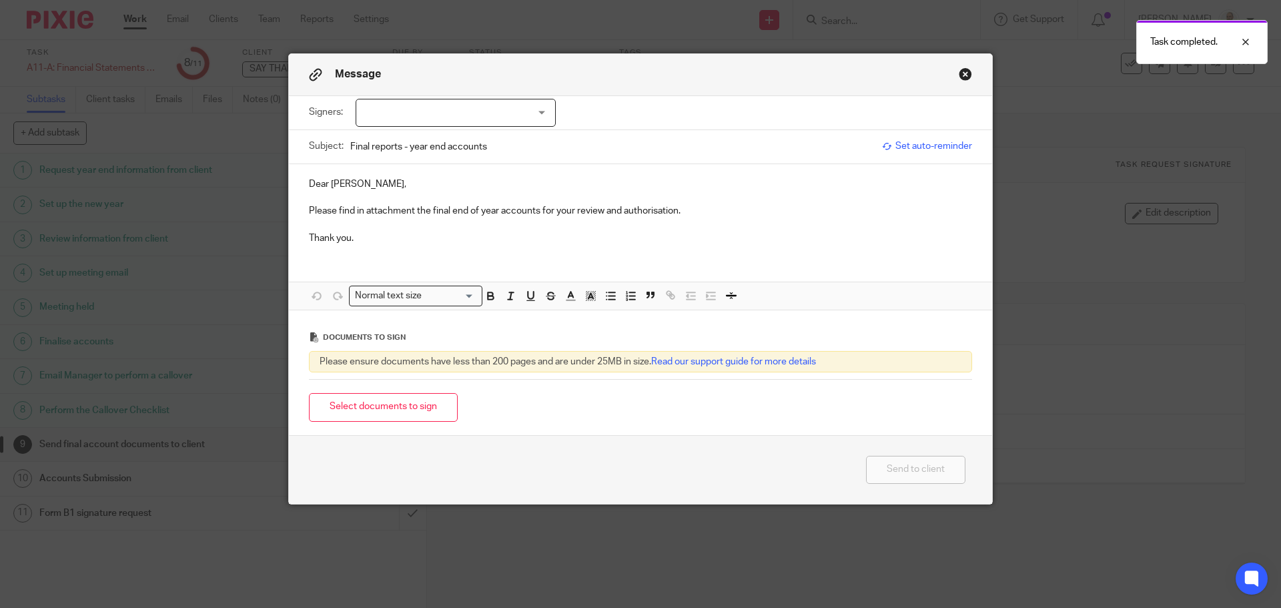
click at [495, 113] on div at bounding box center [456, 113] width 200 height 28
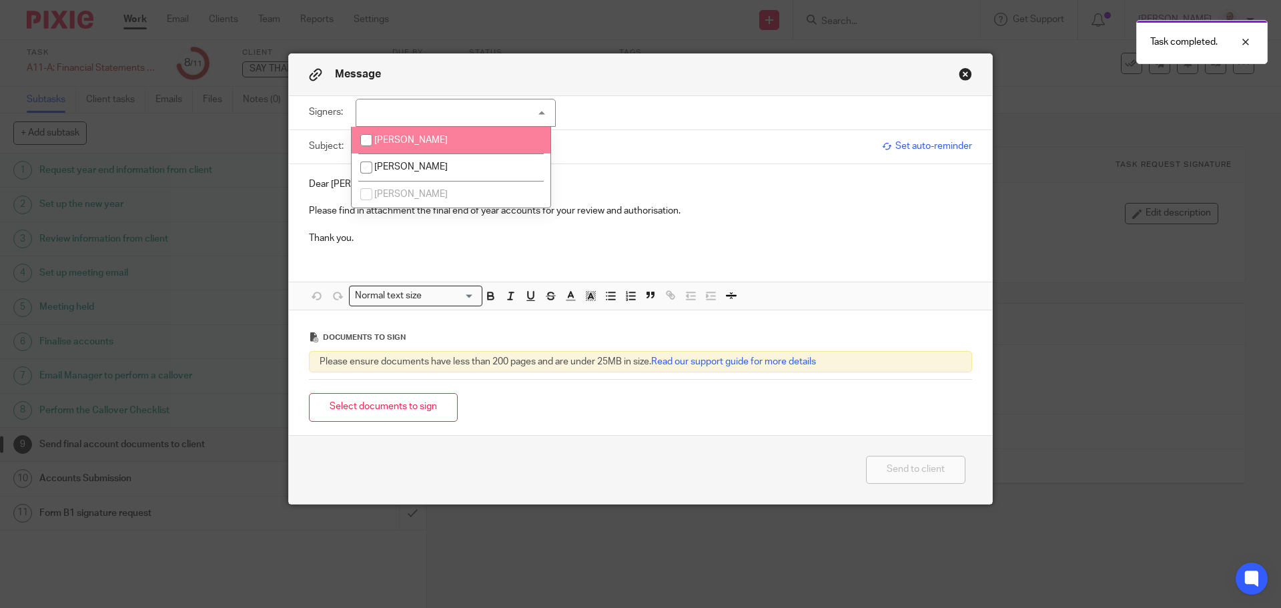
click at [438, 145] on li "[PERSON_NAME]" at bounding box center [451, 140] width 199 height 27
checkbox input "true"
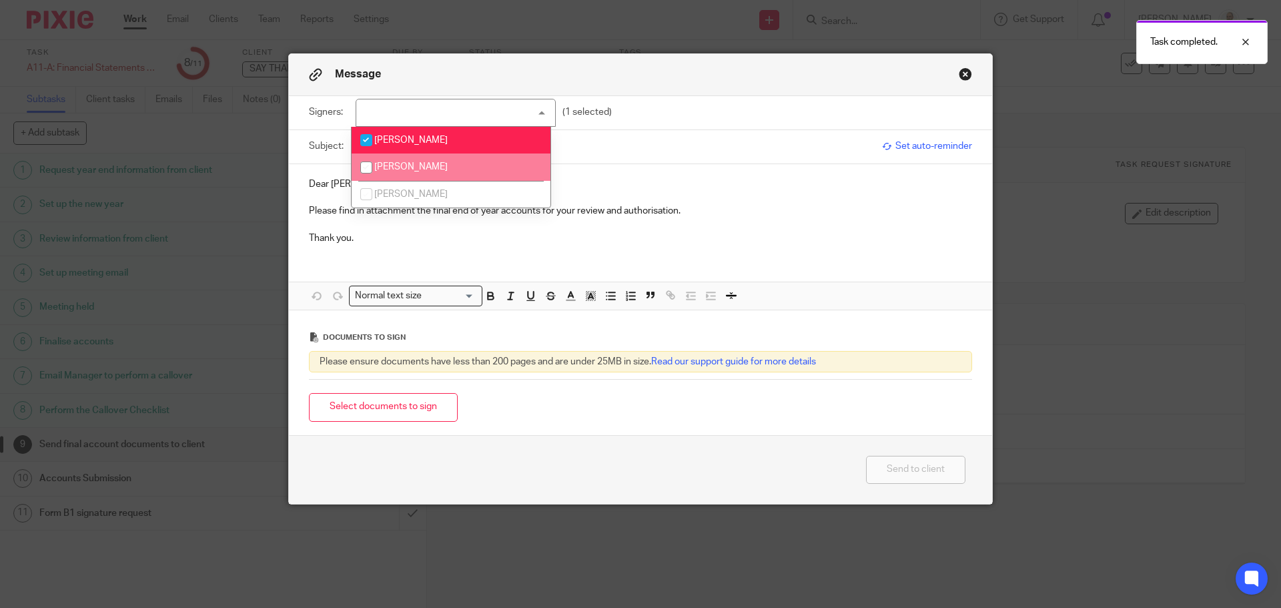
click at [420, 413] on button "Select documents to sign" at bounding box center [383, 407] width 149 height 29
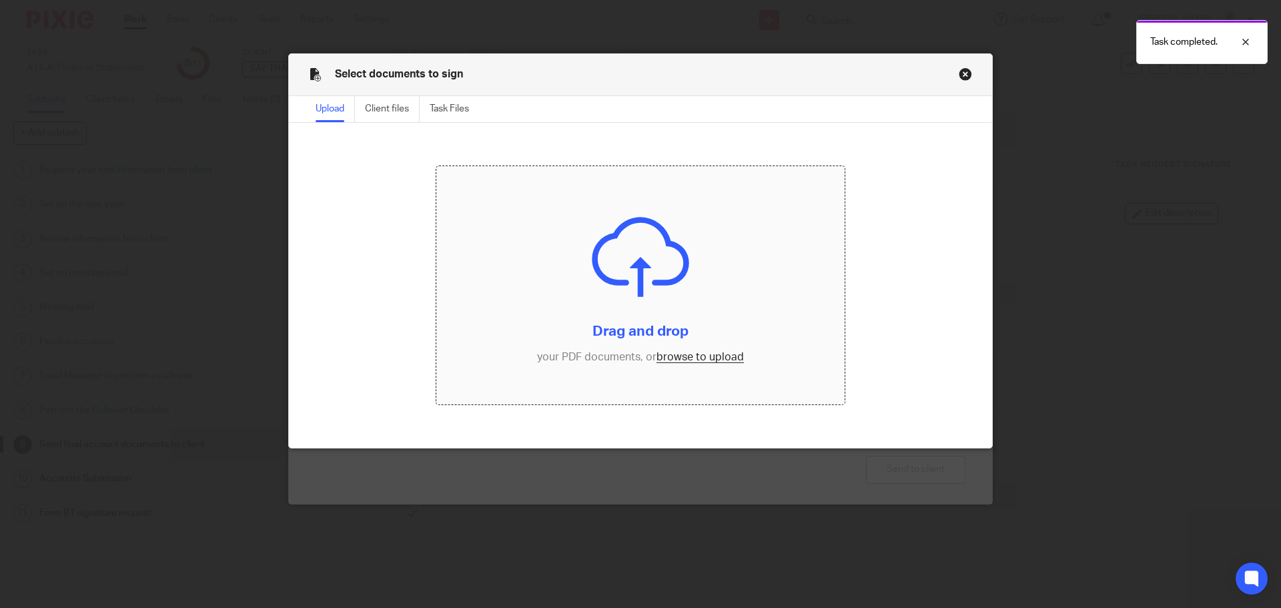
click at [708, 360] on input "file" at bounding box center [640, 285] width 409 height 239
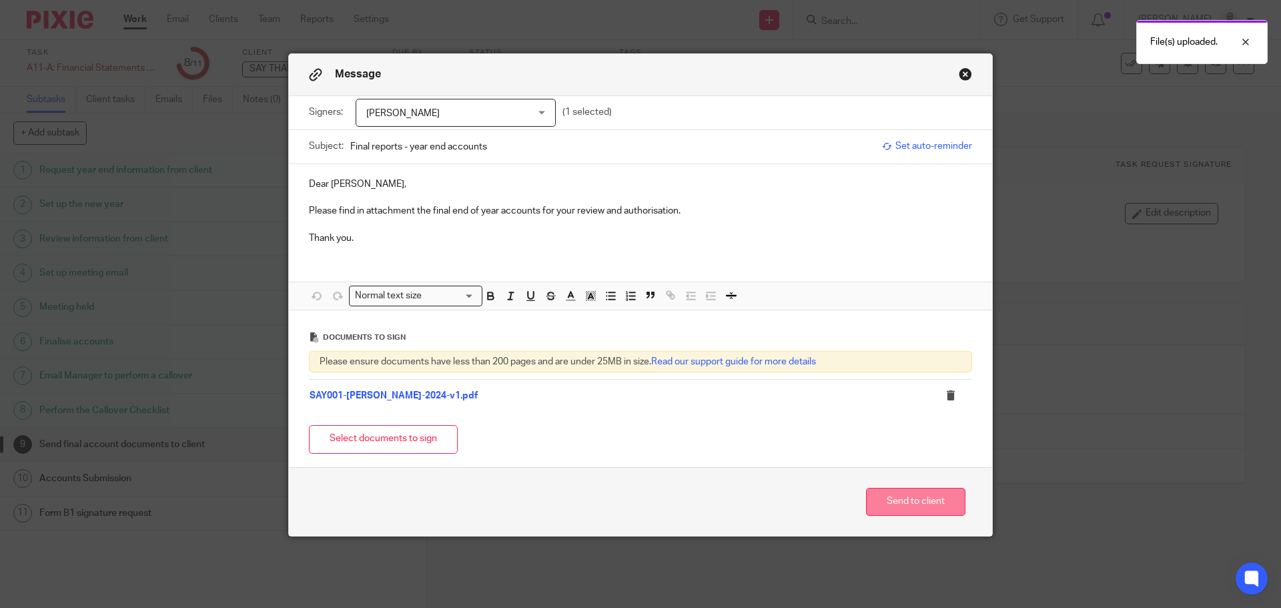
click at [931, 502] on button "Send to client" at bounding box center [915, 502] width 99 height 29
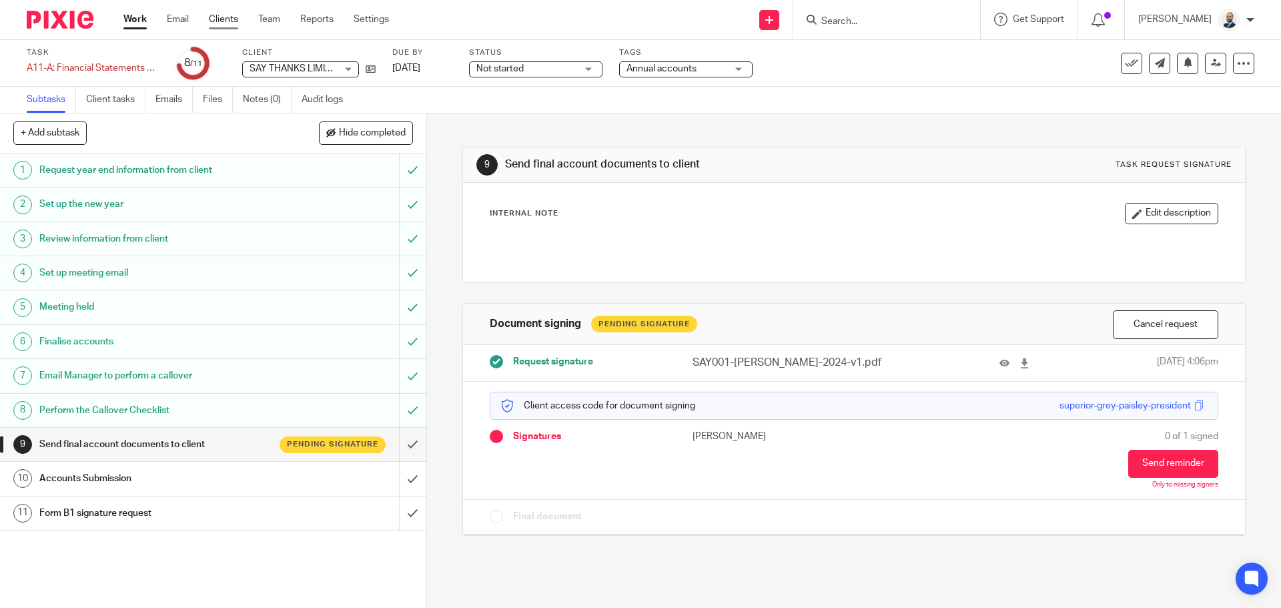
click at [222, 21] on link "Clients" at bounding box center [223, 19] width 29 height 13
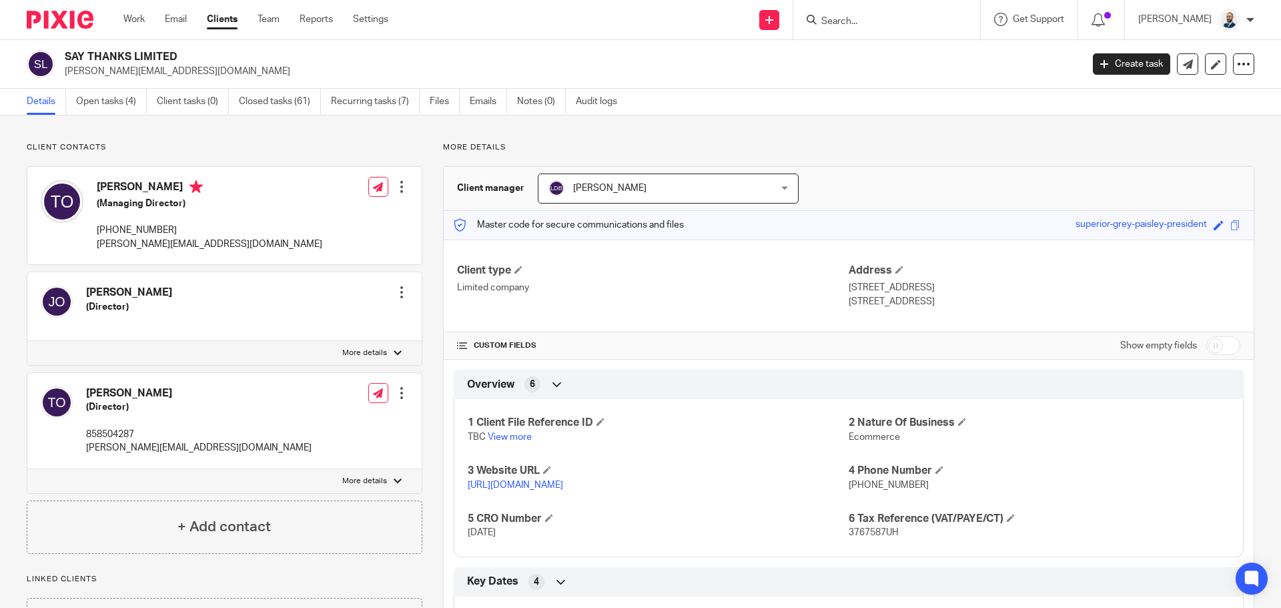
click at [395, 189] on div at bounding box center [401, 186] width 13 height 13
click at [343, 213] on link "Edit contact" at bounding box center [338, 216] width 127 height 19
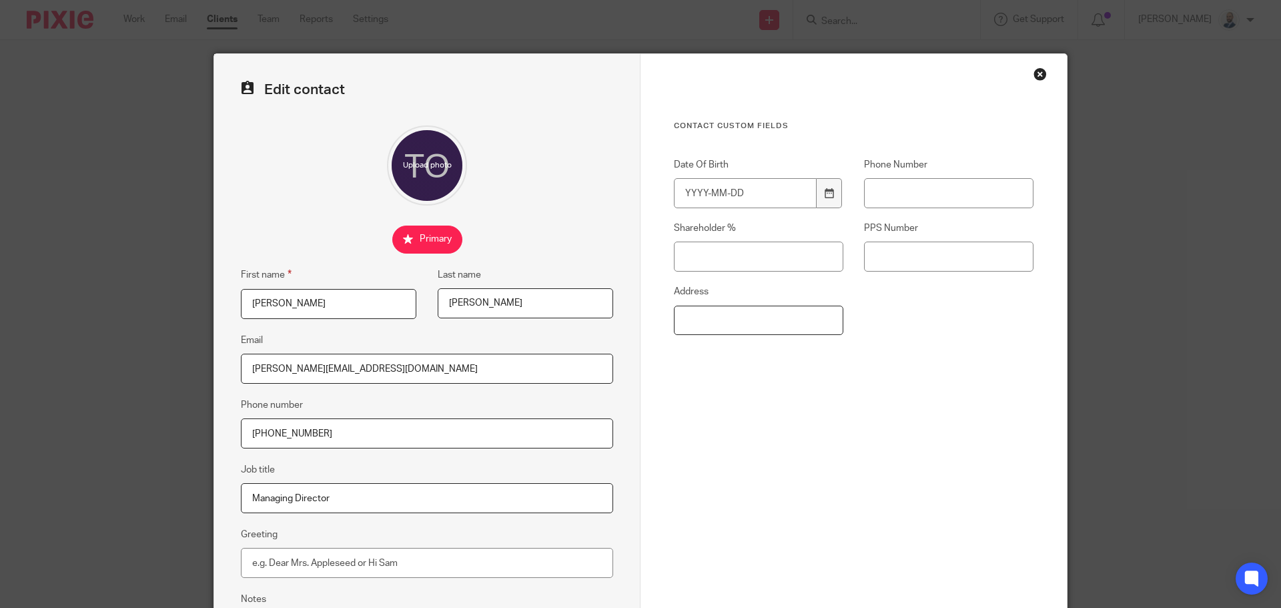
click at [712, 316] on input "Address" at bounding box center [758, 321] width 169 height 30
type input "[STREET_ADDRESS]"
click at [684, 254] on input "Shareholder %" at bounding box center [758, 256] width 169 height 30
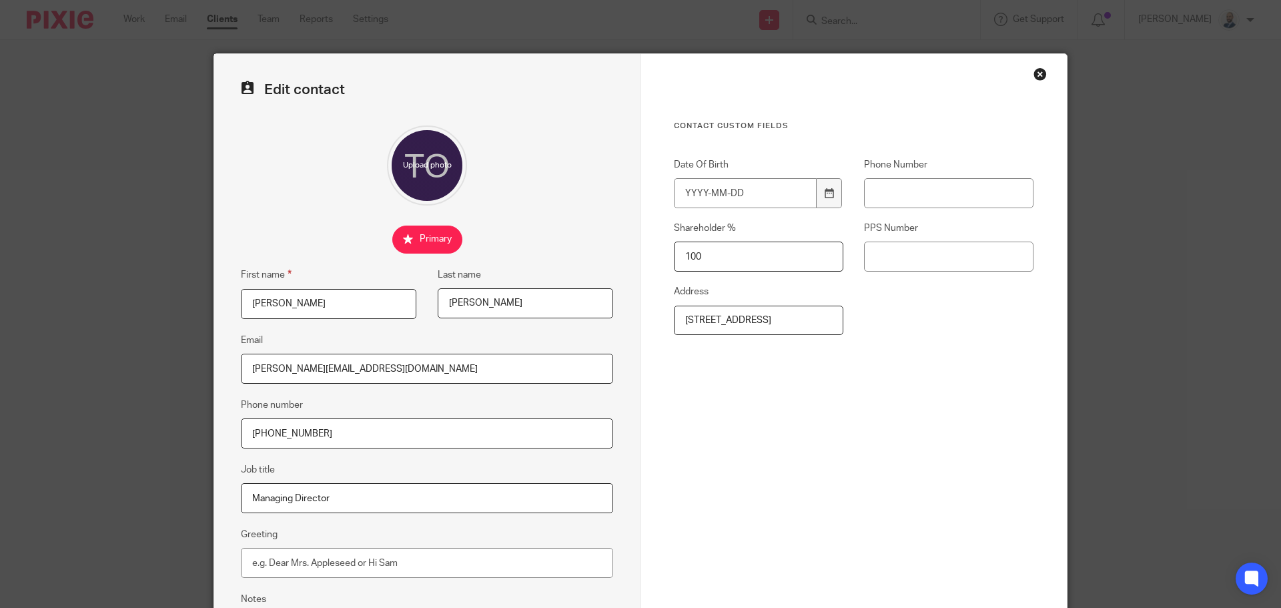
type input "100"
click at [692, 205] on input "Date Of Birth" at bounding box center [745, 193] width 143 height 30
type input "2"
type input "1988-02-23"
click at [888, 256] on input "PPS Number" at bounding box center [948, 256] width 169 height 30
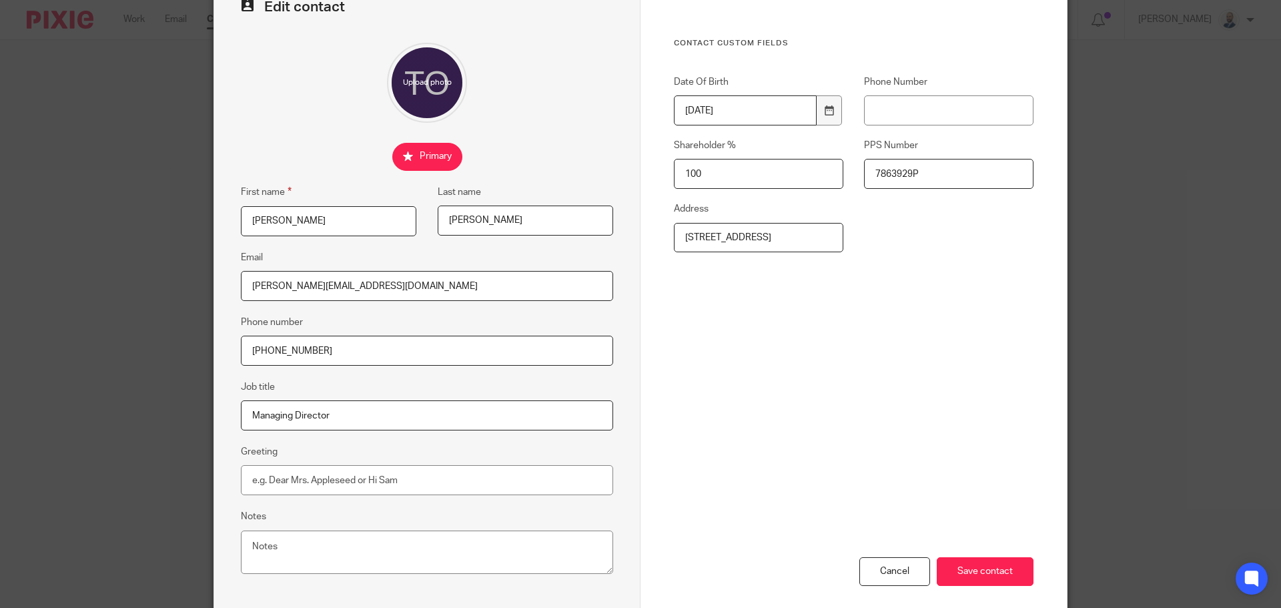
scroll to position [148, 0]
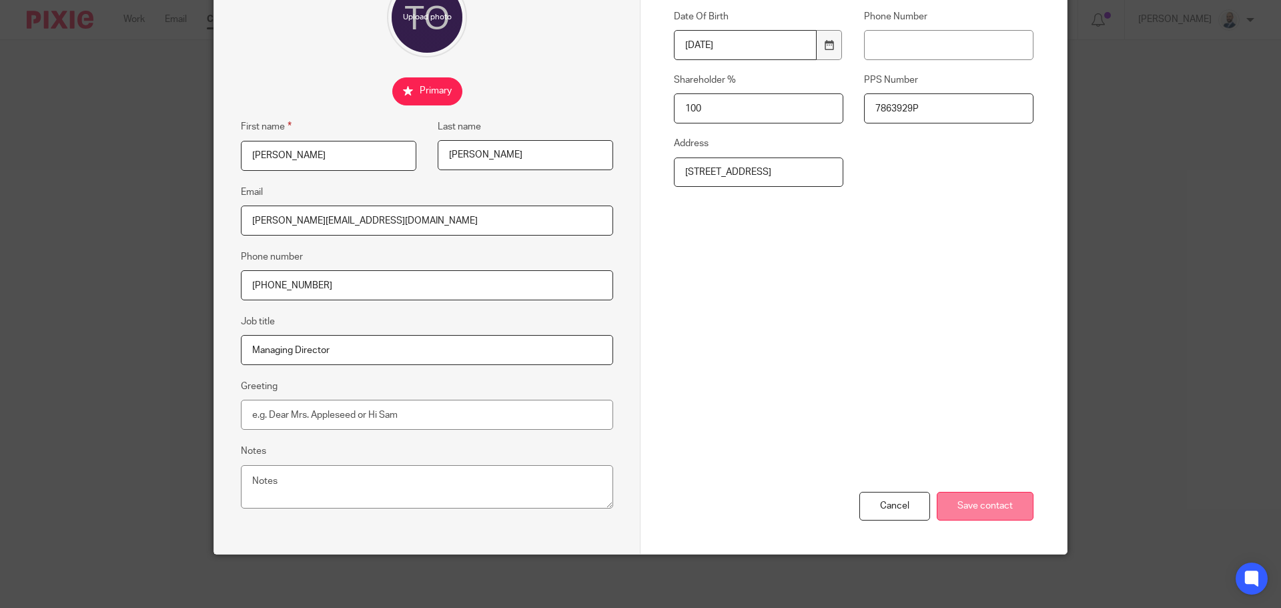
type input "7863929P"
click at [1008, 514] on input "Save contact" at bounding box center [985, 506] width 97 height 29
click at [984, 509] on input "Save contact" at bounding box center [985, 506] width 97 height 29
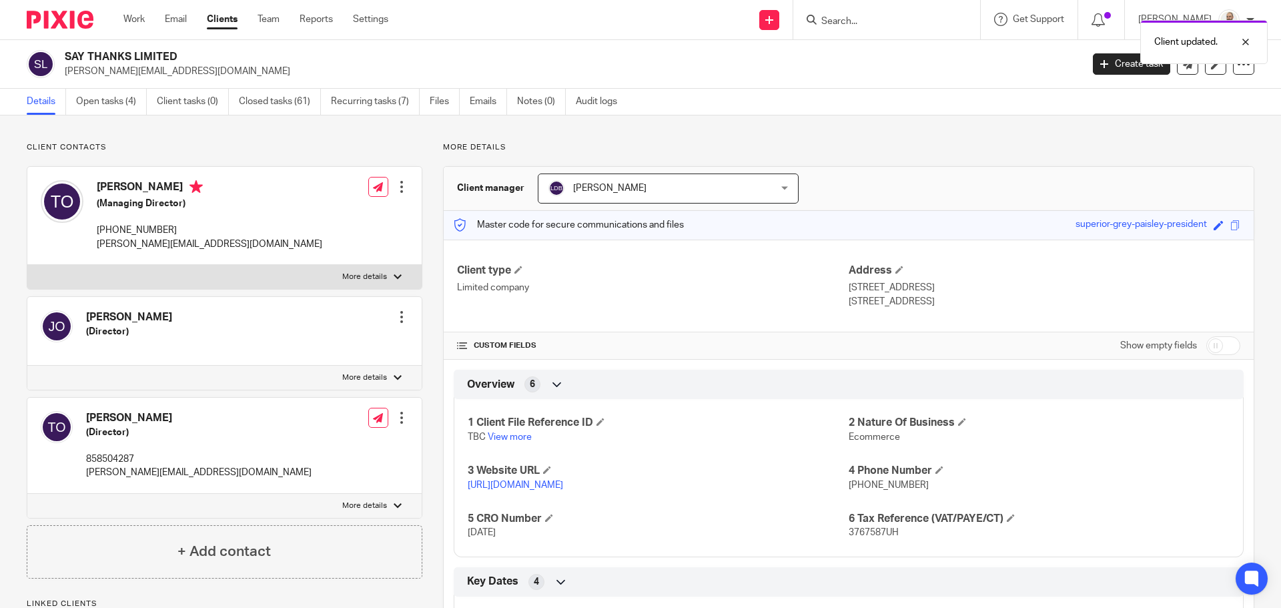
click at [338, 504] on label "More details" at bounding box center [224, 506] width 394 height 24
click at [27, 494] on input "More details" at bounding box center [27, 493] width 1 height 1
checkbox input "true"
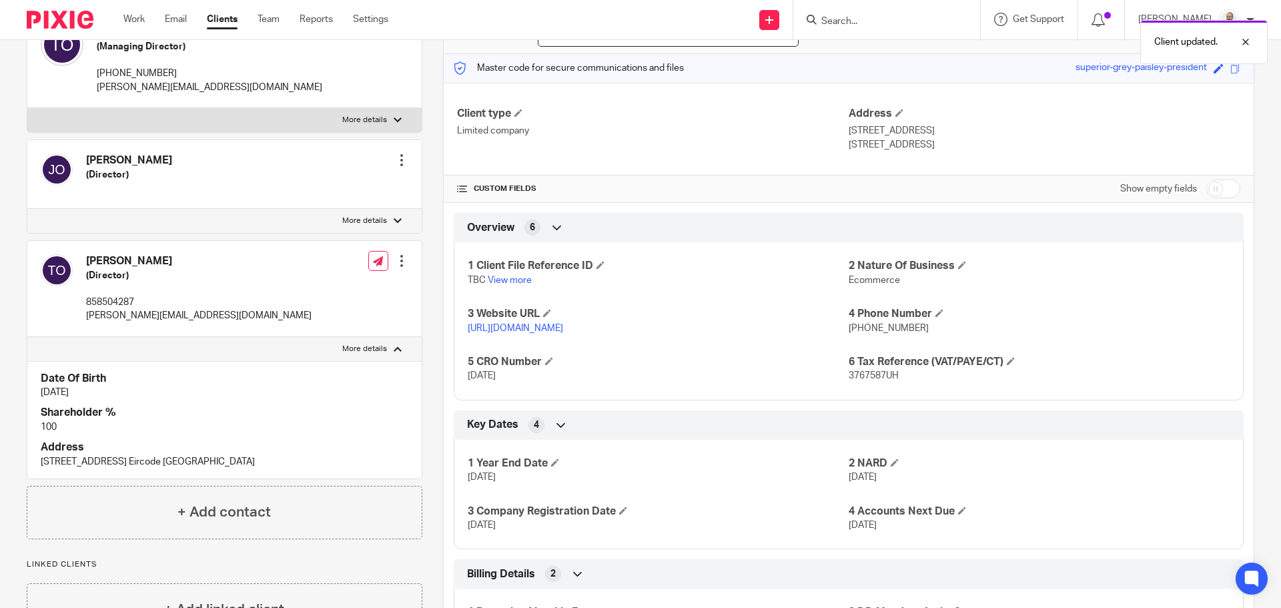
scroll to position [133, 0]
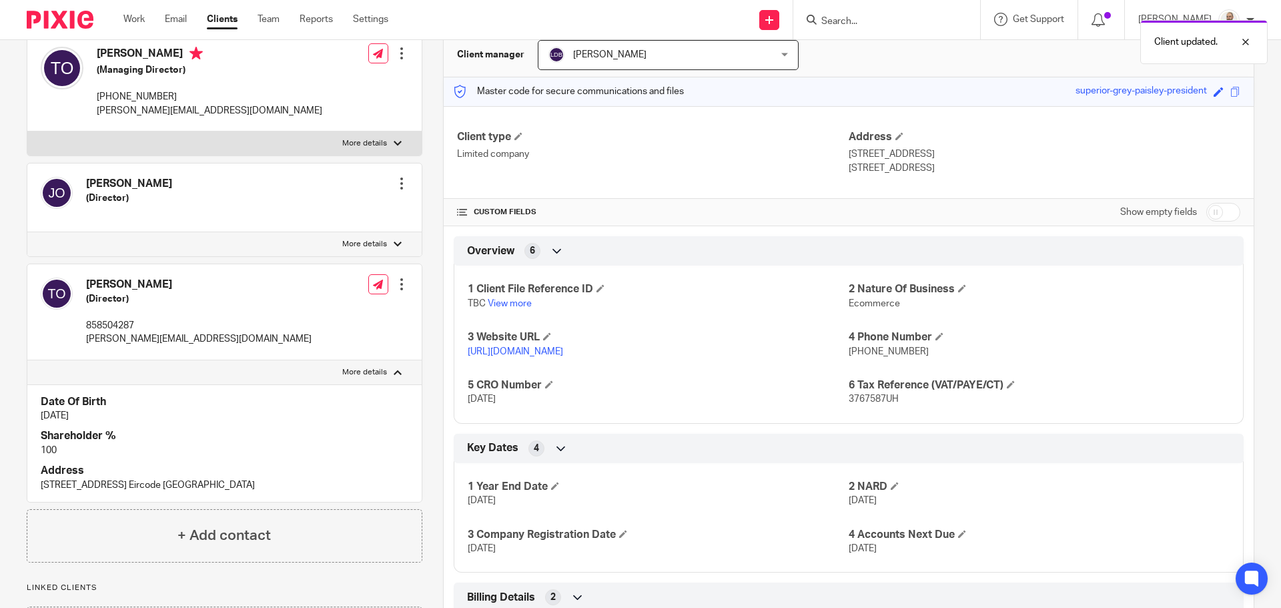
click at [362, 136] on label "More details" at bounding box center [224, 143] width 394 height 24
click at [27, 131] on input "More details" at bounding box center [27, 131] width 1 height 1
checkbox input "true"
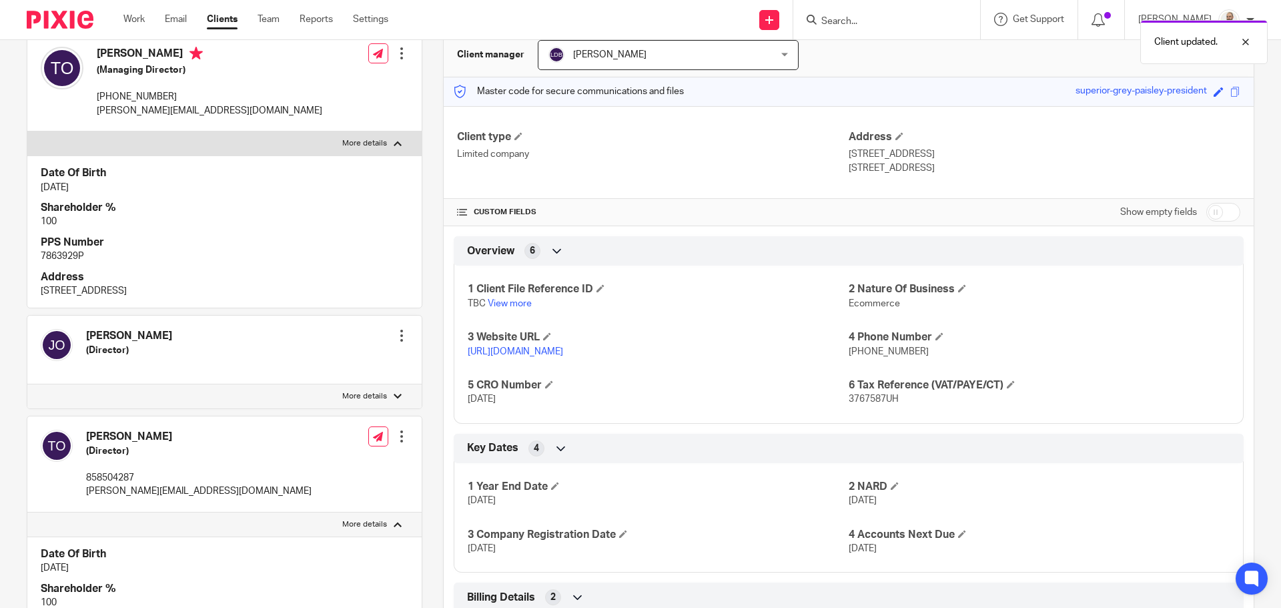
click at [60, 256] on p "7863929P" at bounding box center [225, 255] width 368 height 13
copy p "7863929P"
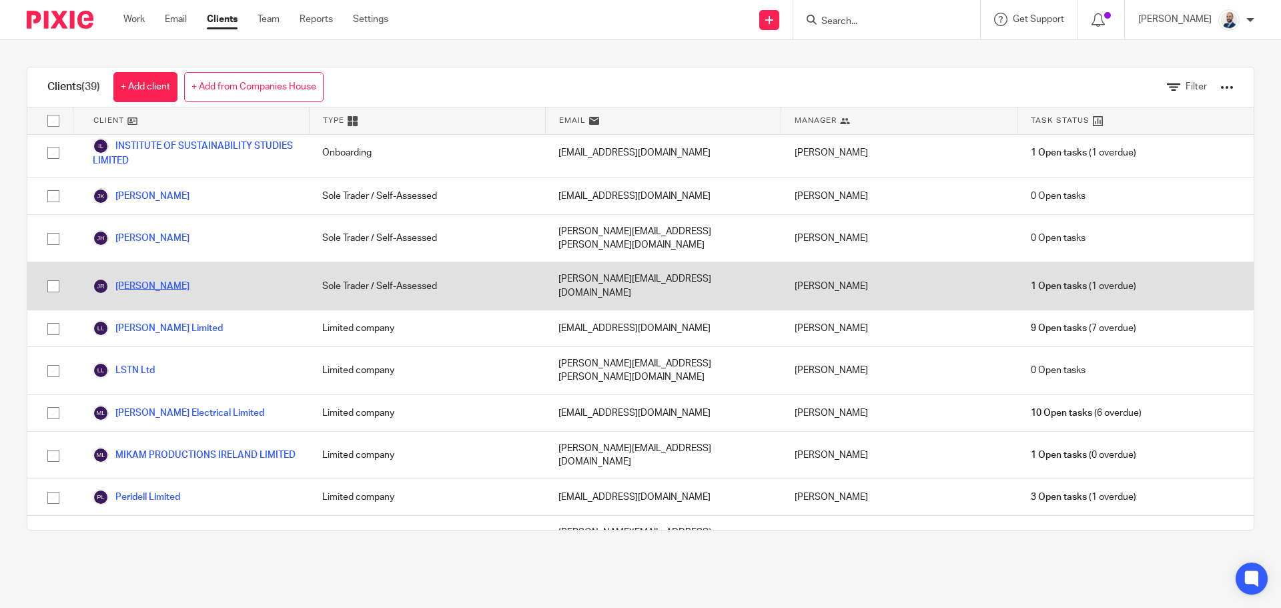
scroll to position [1067, 0]
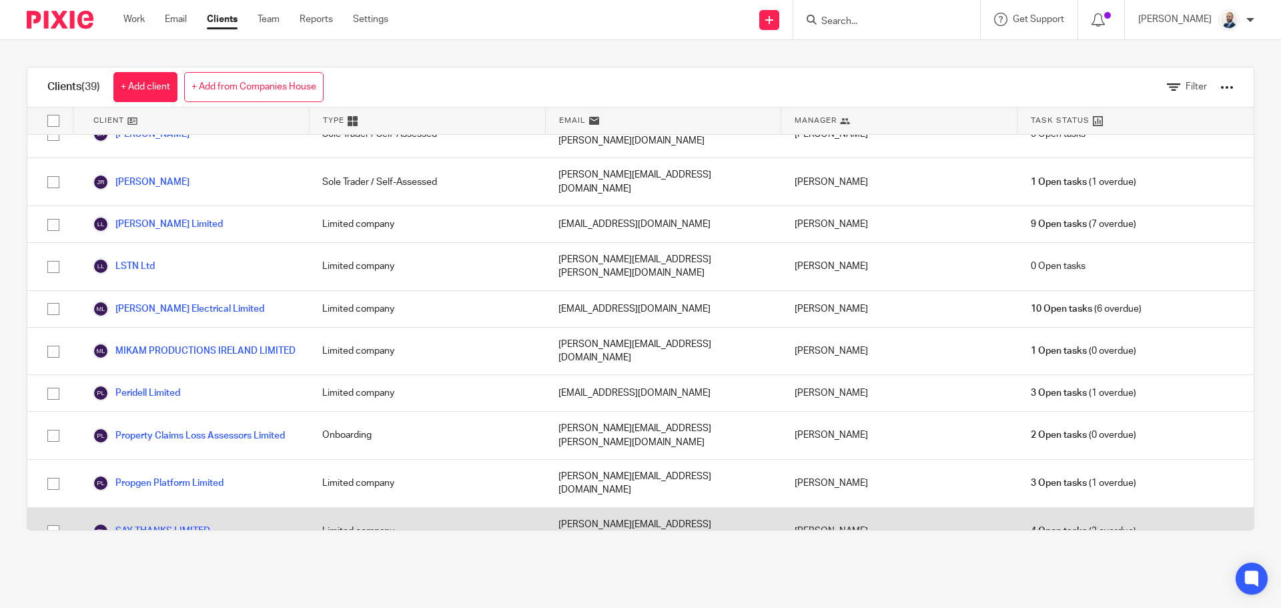
click at [157, 523] on link "SAY THANKS LIMITED" at bounding box center [151, 531] width 117 height 16
